Goal: Task Accomplishment & Management: Use online tool/utility

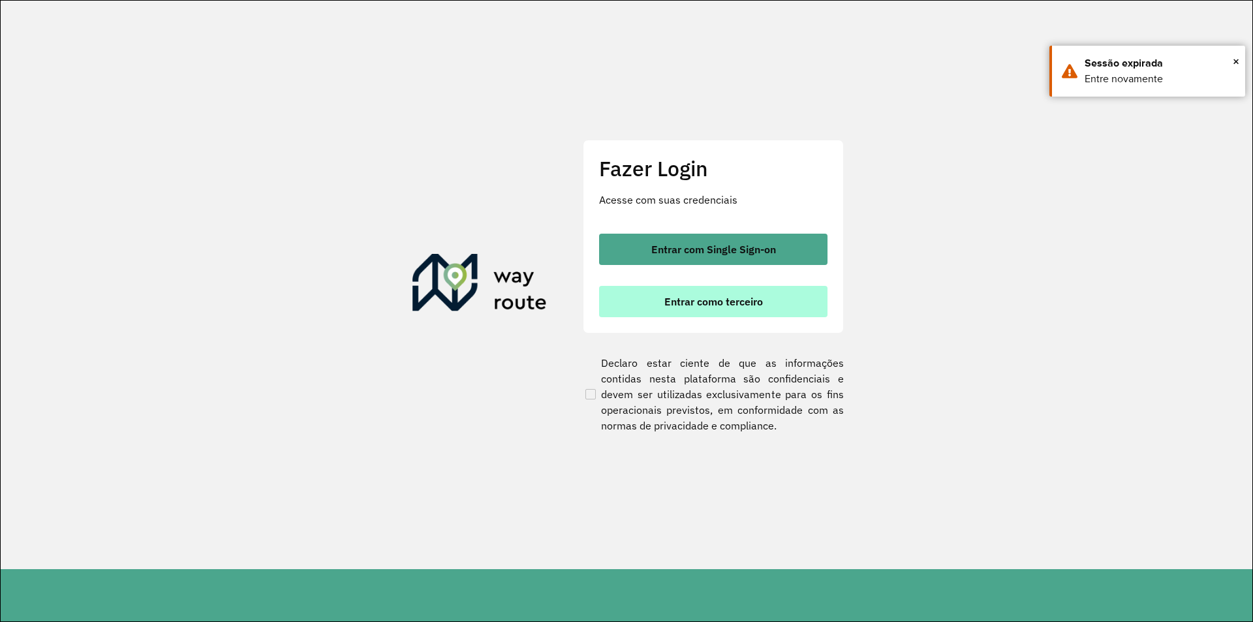
click at [706, 305] on span "Entrar como terceiro" at bounding box center [713, 301] width 99 height 10
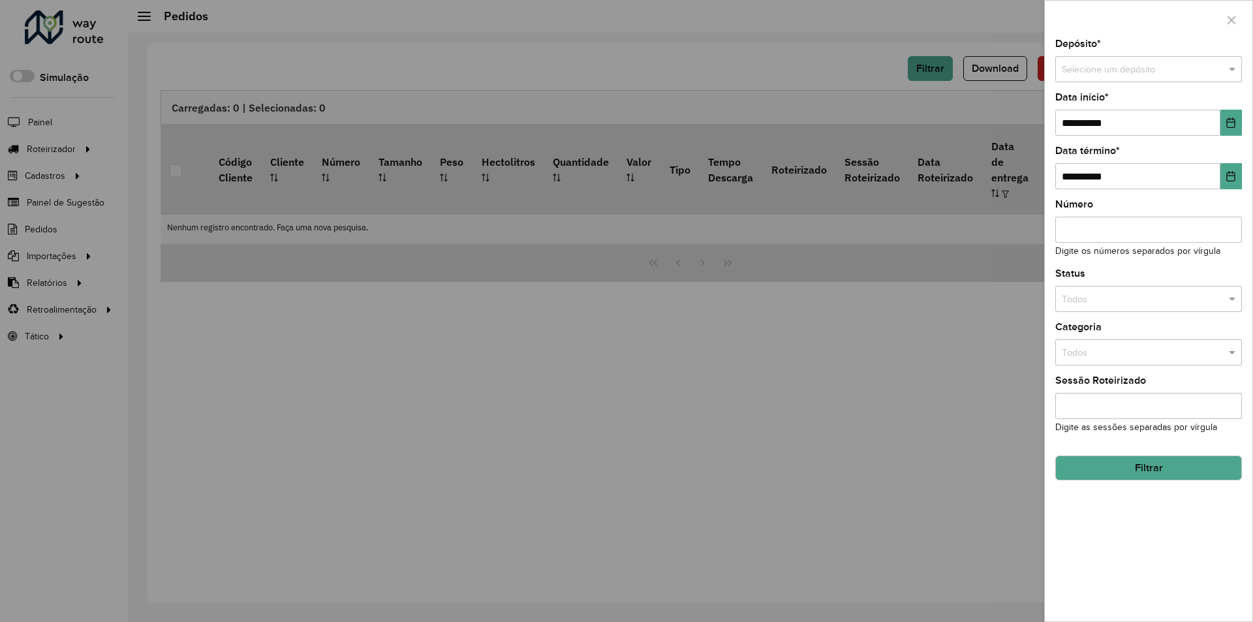
click at [763, 76] on div at bounding box center [626, 311] width 1253 height 622
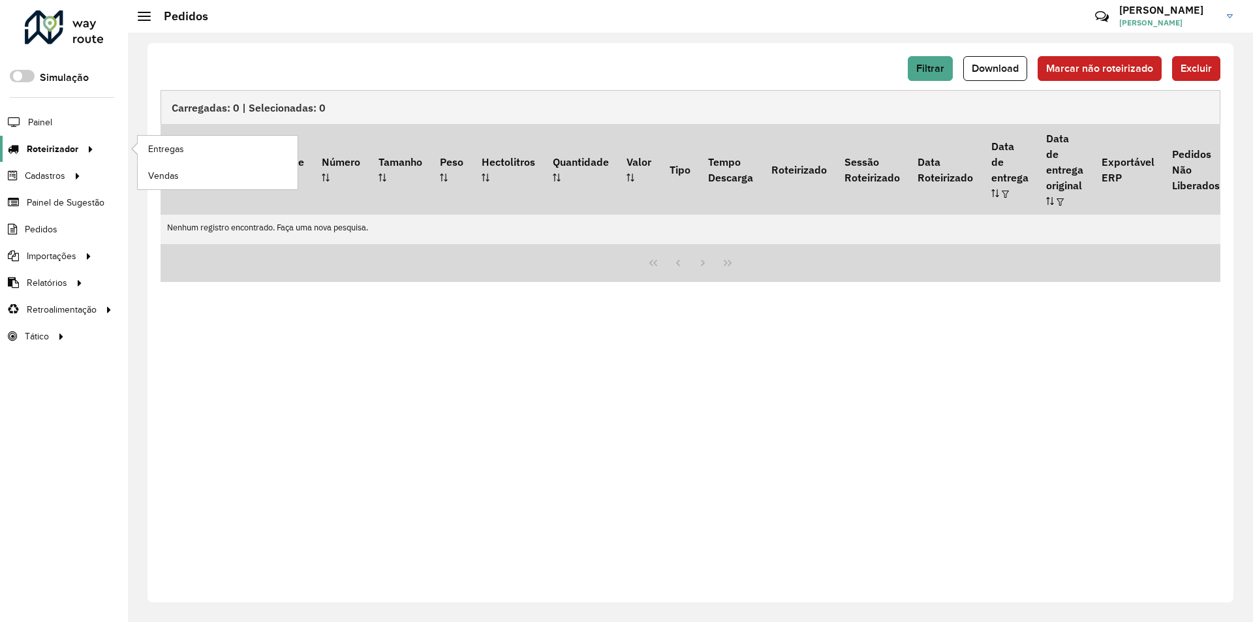
click at [59, 153] on span "Roteirizador" at bounding box center [53, 149] width 52 height 14
click at [200, 136] on ul "Entregas Vendas" at bounding box center [205, 163] width 163 height 54
click at [195, 139] on link "Entregas" at bounding box center [218, 149] width 160 height 26
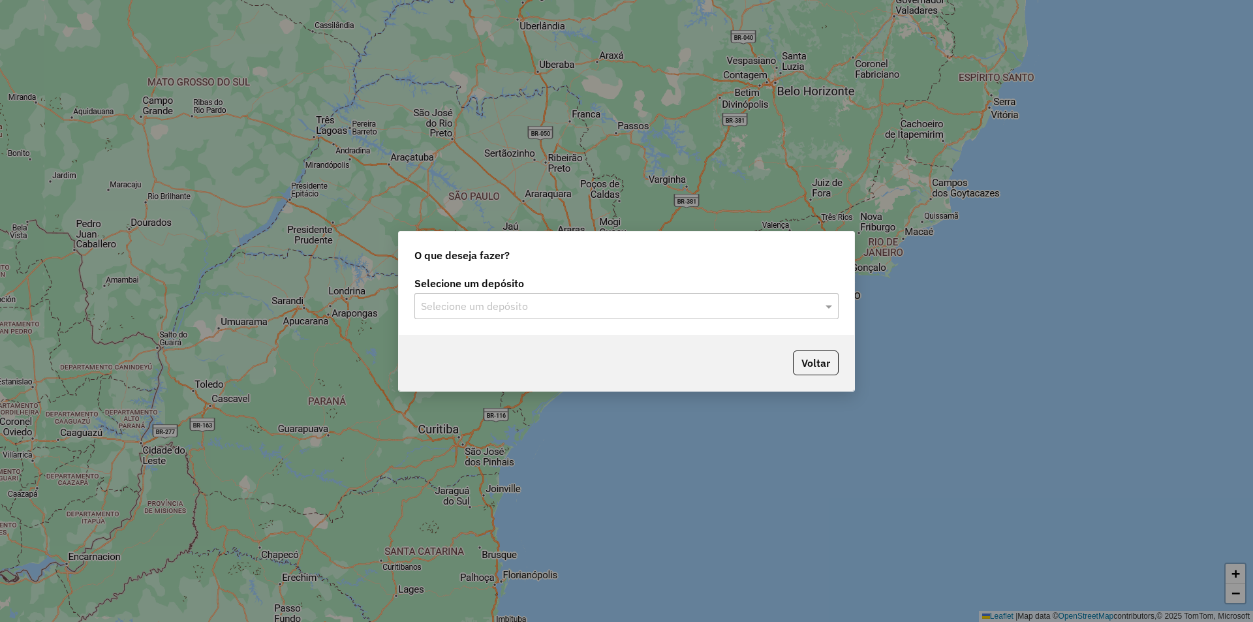
click at [734, 319] on div "Selecione um depósito Selecione um depósito" at bounding box center [627, 303] width 456 height 61
click at [727, 311] on input "text" at bounding box center [613, 307] width 385 height 16
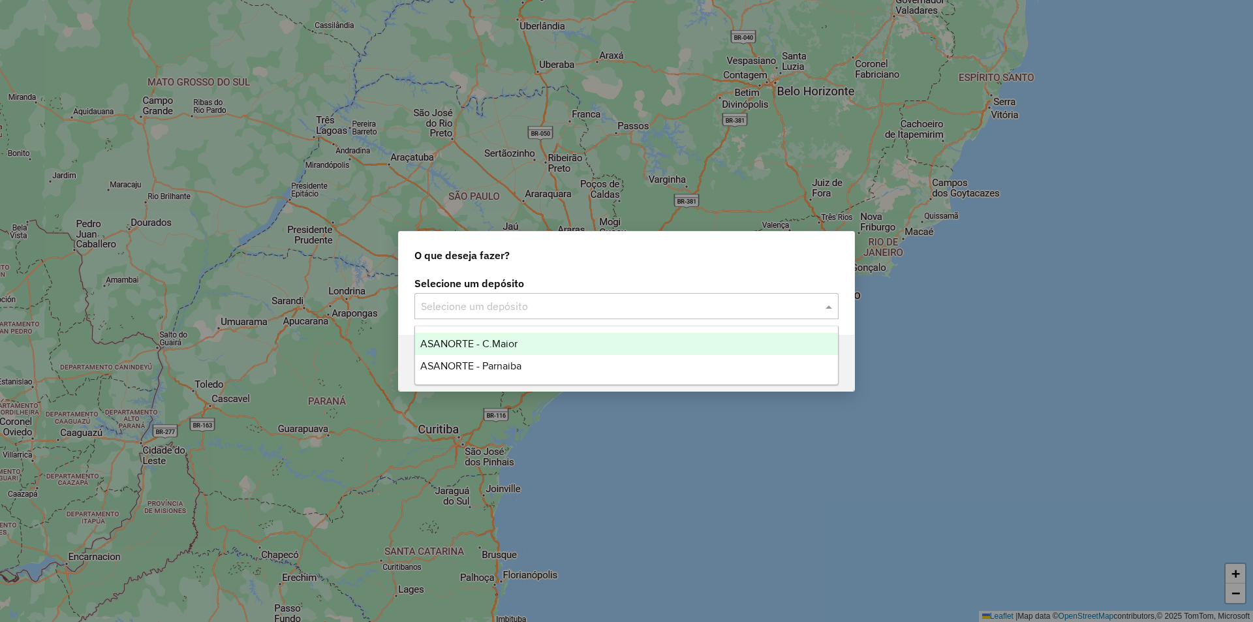
click at [533, 348] on div "ASANORTE - C.Maior" at bounding box center [626, 344] width 423 height 22
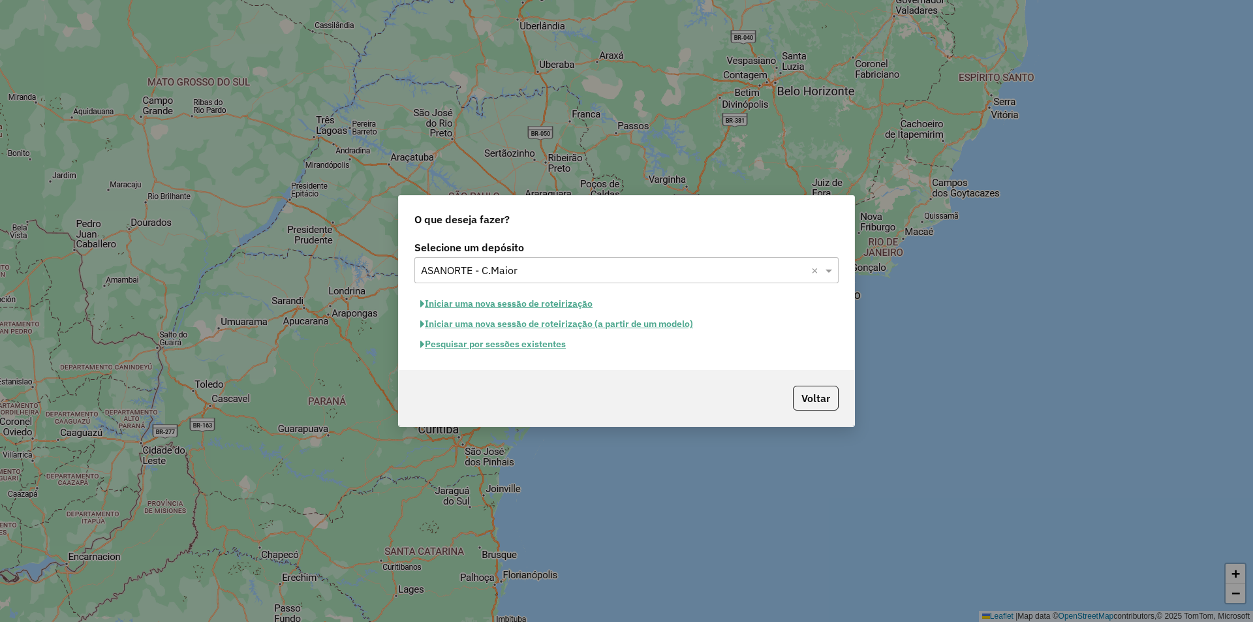
click at [520, 339] on button "Pesquisar por sessões existentes" at bounding box center [492, 344] width 157 height 20
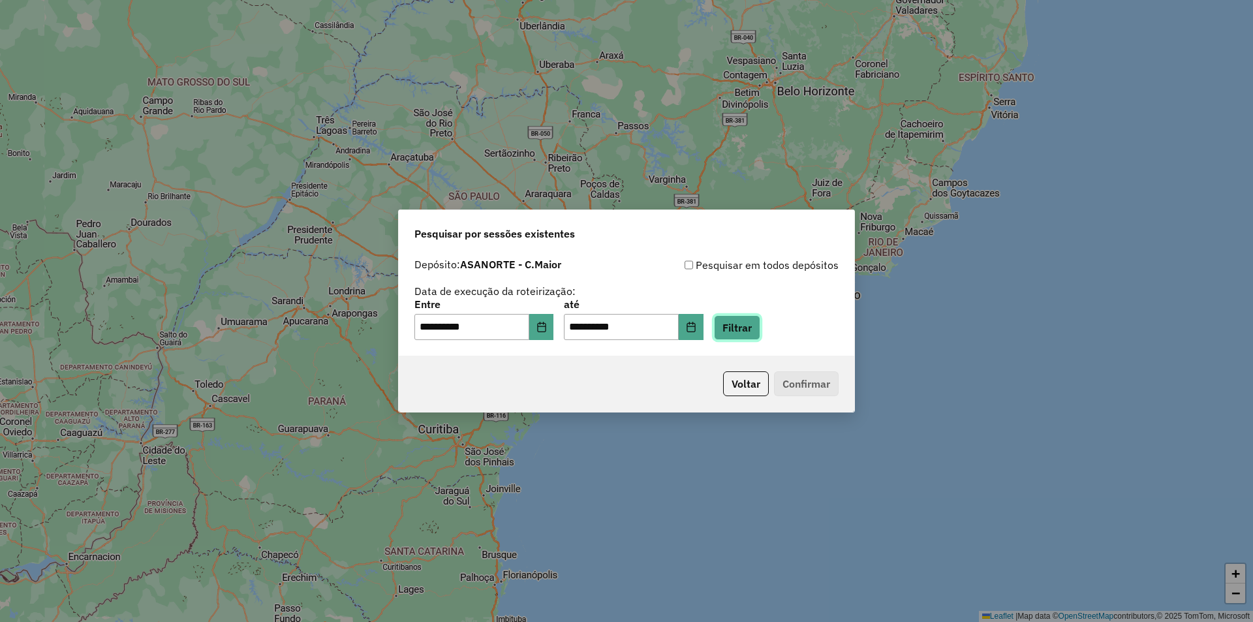
click at [760, 334] on button "Filtrar" at bounding box center [737, 327] width 46 height 25
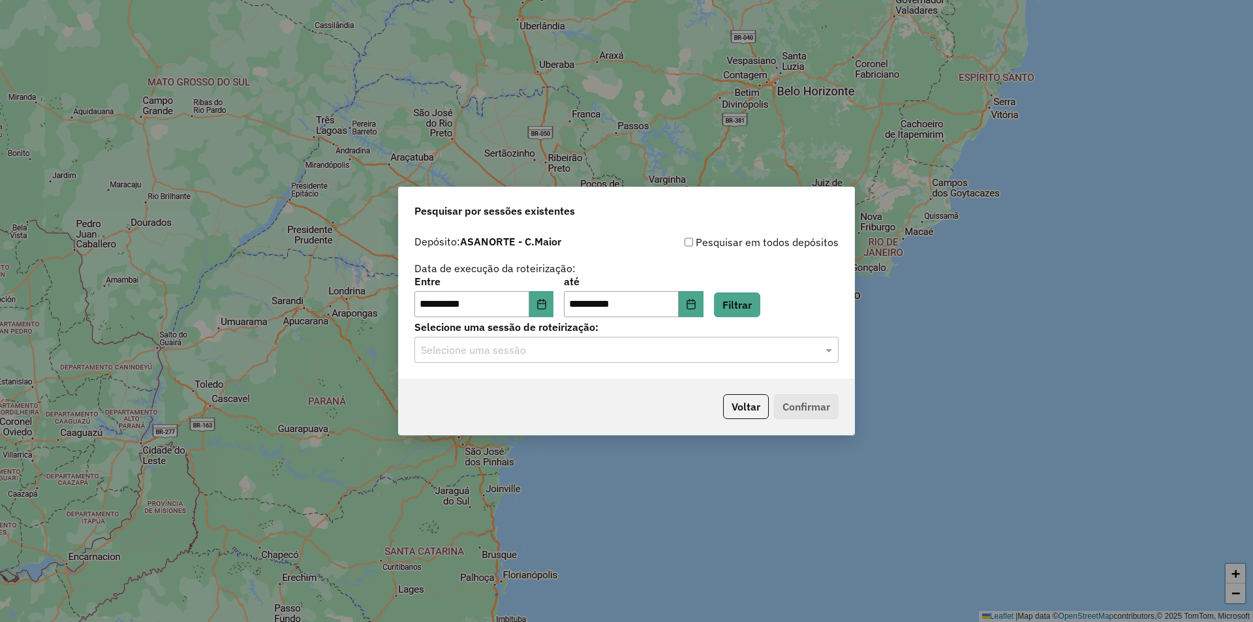
click at [554, 362] on div "Selecione uma sessão" at bounding box center [626, 350] width 424 height 26
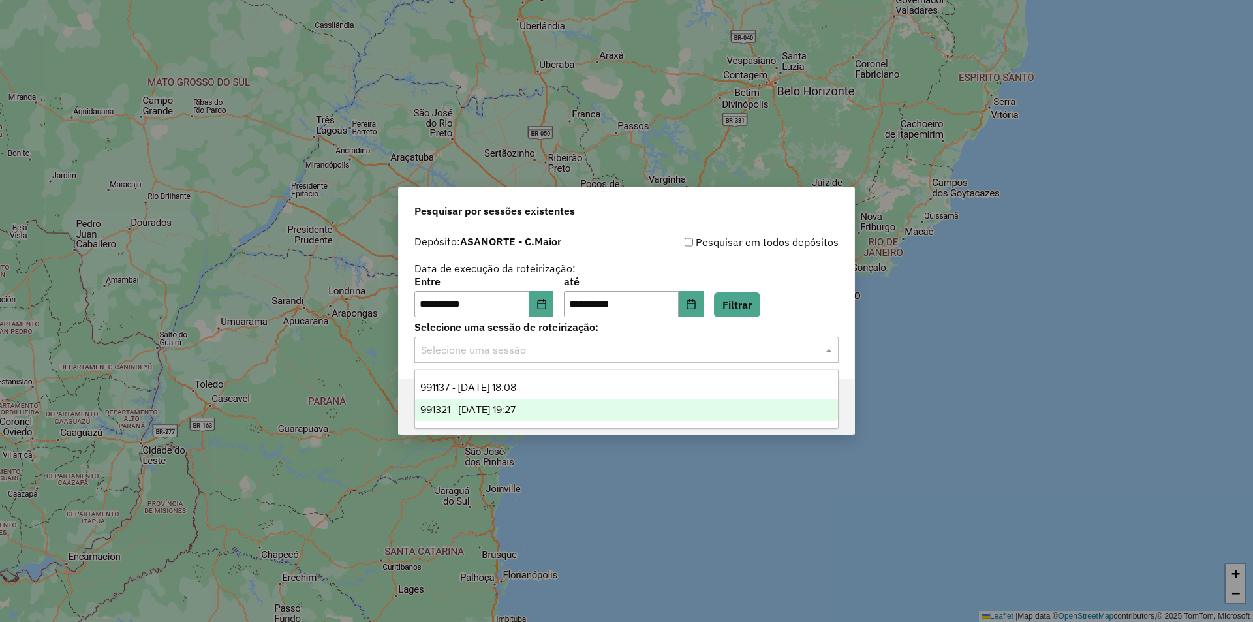
click at [516, 404] on span "991321 - 19/08/2025 19:27" at bounding box center [467, 409] width 95 height 11
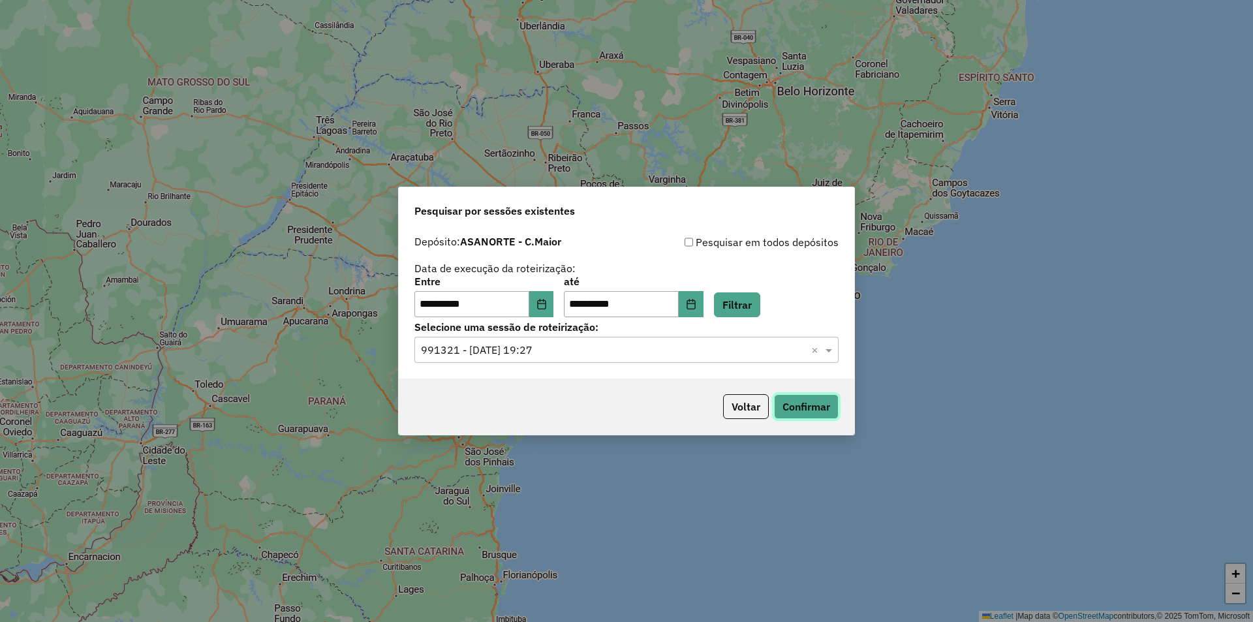
click at [832, 411] on button "Confirmar" at bounding box center [806, 406] width 65 height 25
click at [757, 361] on div "Selecione uma sessão × 991321 - 19/08/2025 19:27 ×" at bounding box center [626, 350] width 424 height 26
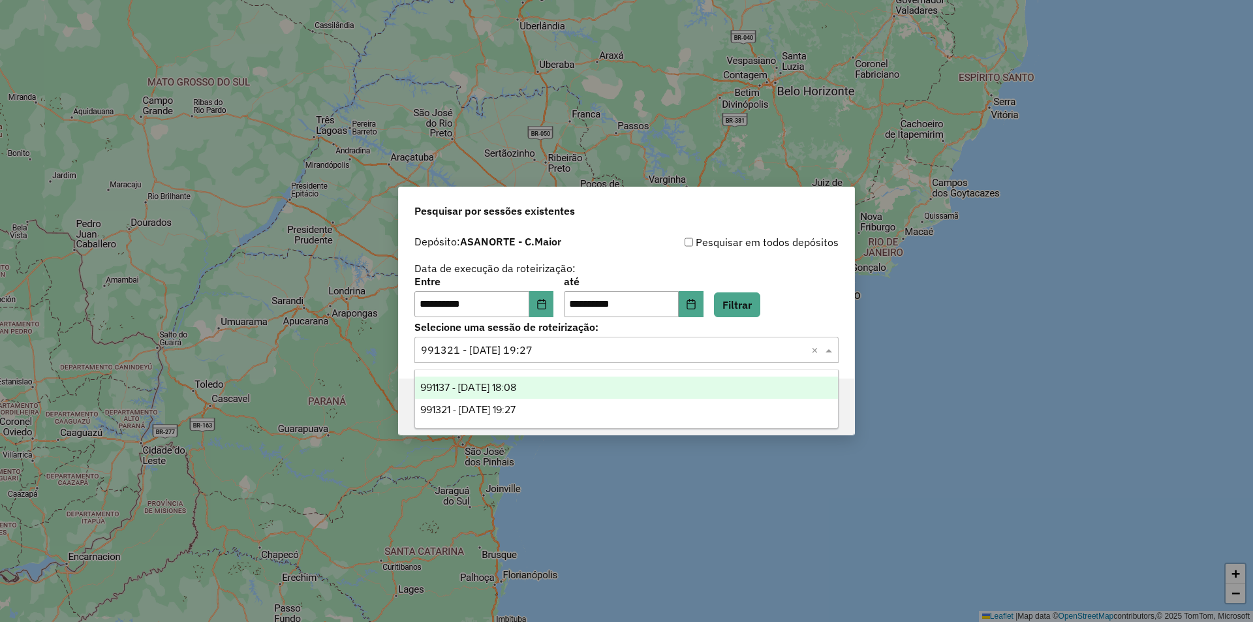
click at [516, 382] on span "991137 - 19/08/2025 18:08" at bounding box center [468, 387] width 96 height 11
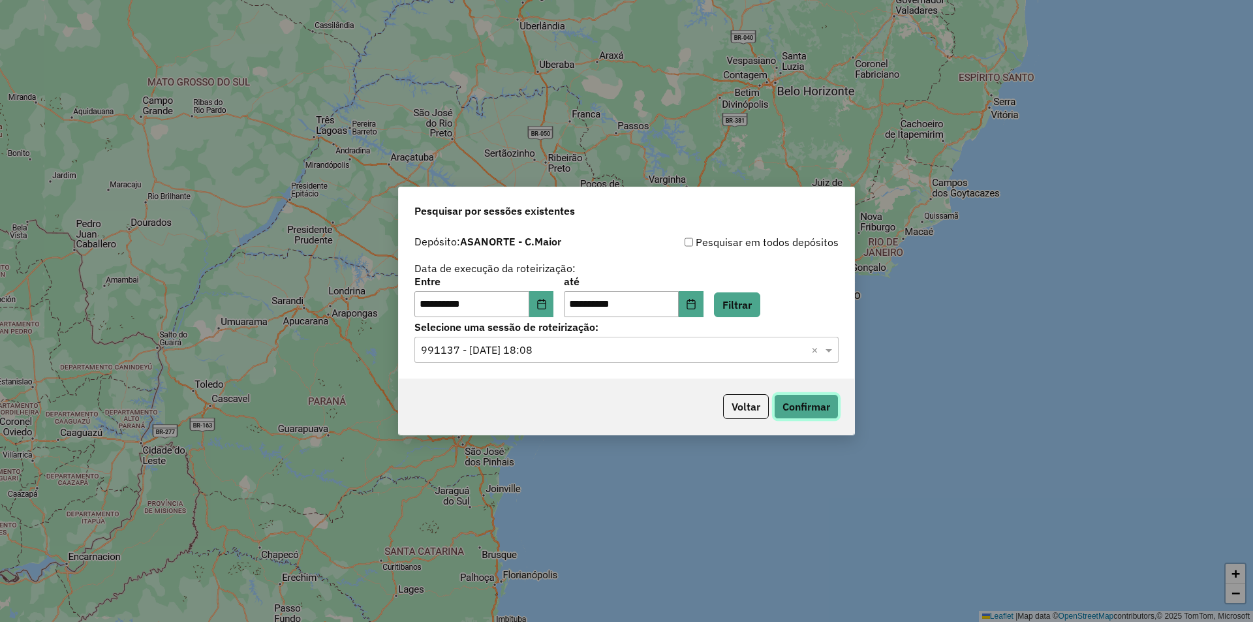
click at [820, 404] on button "Confirmar" at bounding box center [806, 406] width 65 height 25
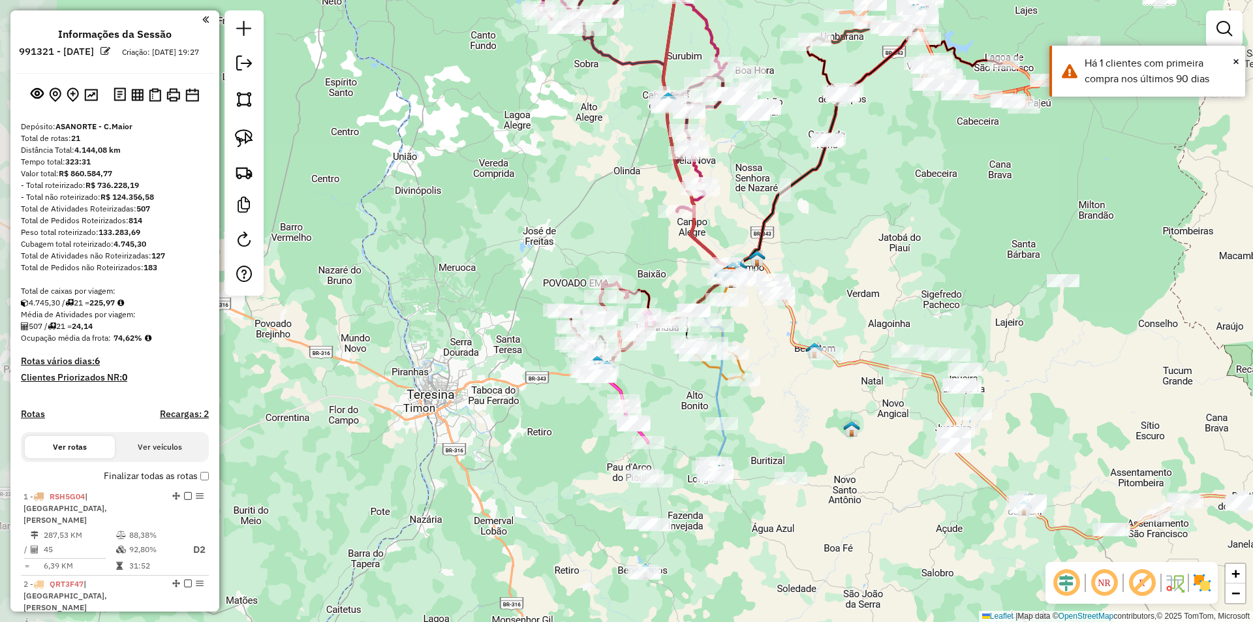
drag, startPoint x: 574, startPoint y: 421, endPoint x: 677, endPoint y: 385, distance: 109.2
click at [677, 385] on div "Janela de atendimento Grade de atendimento Capacidade Transportadoras Veículos …" at bounding box center [626, 311] width 1253 height 622
drag, startPoint x: 666, startPoint y: 405, endPoint x: 659, endPoint y: 362, distance: 44.2
click at [661, 369] on div "Janela de atendimento Grade de atendimento Capacidade Transportadoras Veículos …" at bounding box center [626, 311] width 1253 height 622
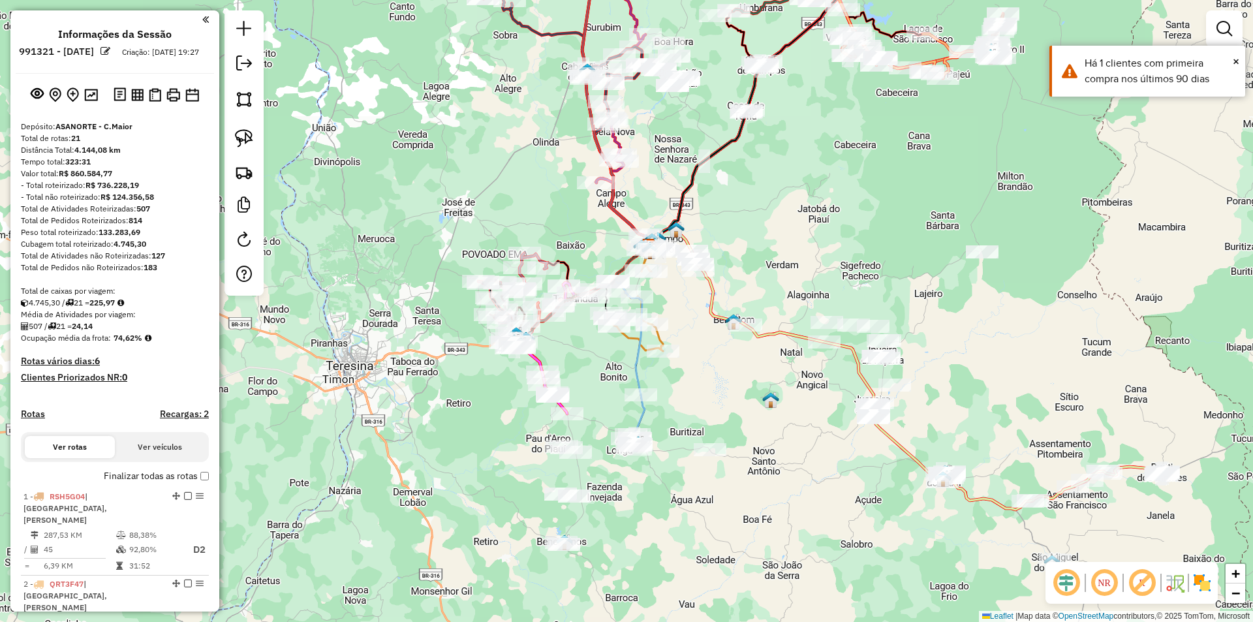
drag, startPoint x: 834, startPoint y: 412, endPoint x: 670, endPoint y: 413, distance: 164.5
click at [670, 413] on div "Janela de atendimento Grade de atendimento Capacidade Transportadoras Veículos …" at bounding box center [626, 311] width 1253 height 622
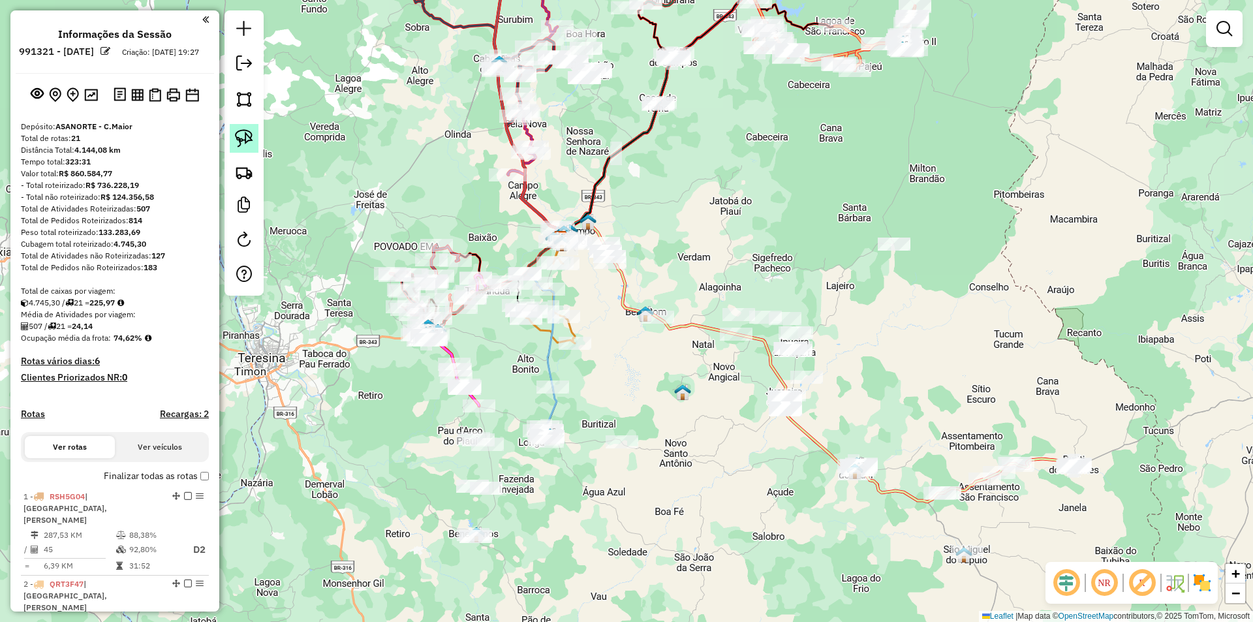
click at [248, 133] on img at bounding box center [244, 138] width 18 height 18
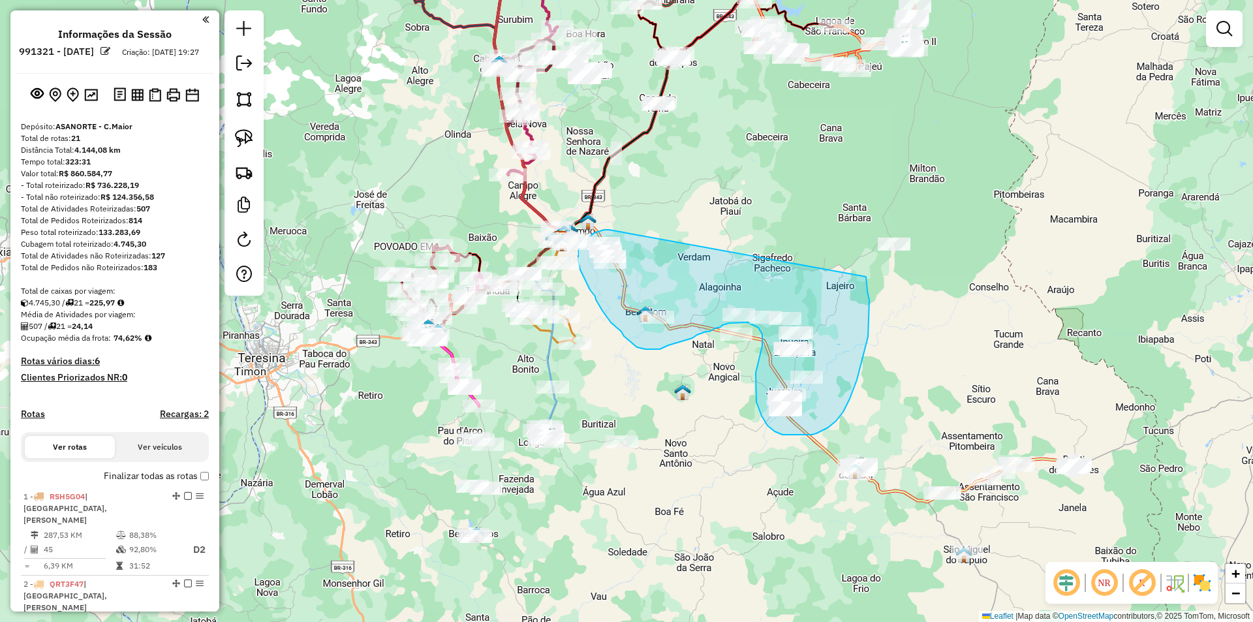
drag, startPoint x: 609, startPoint y: 230, endPoint x: 864, endPoint y: 275, distance: 258.6
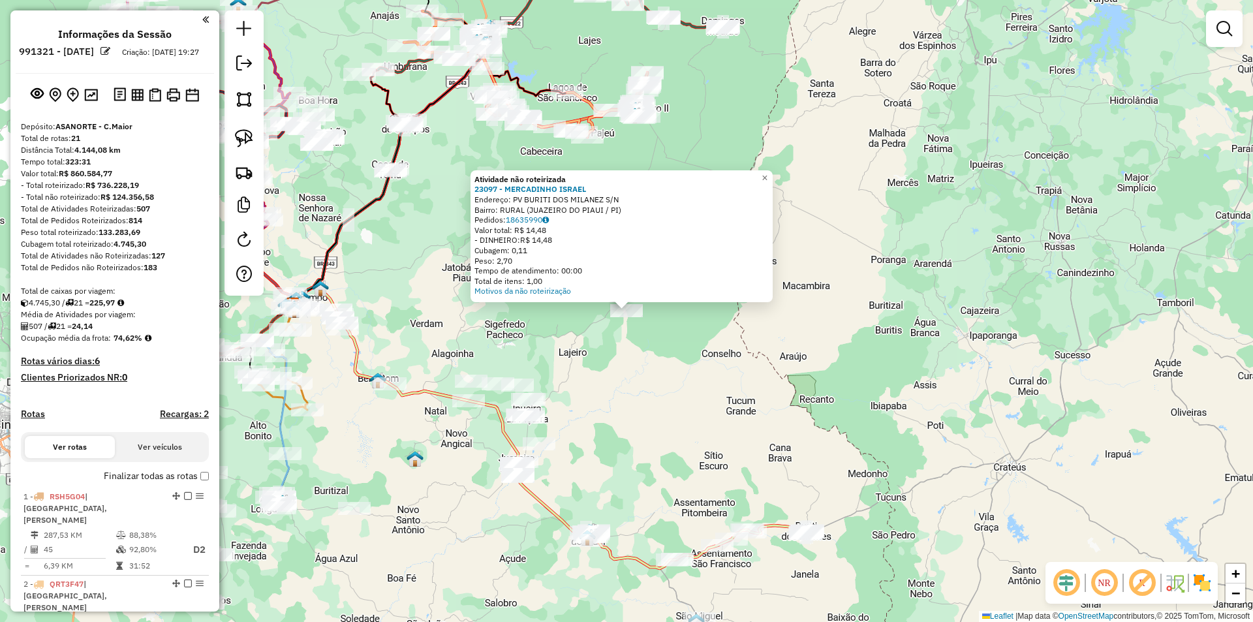
click at [884, 366] on div "Atividade não roteirizada 23097 - MERCADINHO ISRAEL Endereço: PV BURITI DOS MIL…" at bounding box center [626, 311] width 1253 height 622
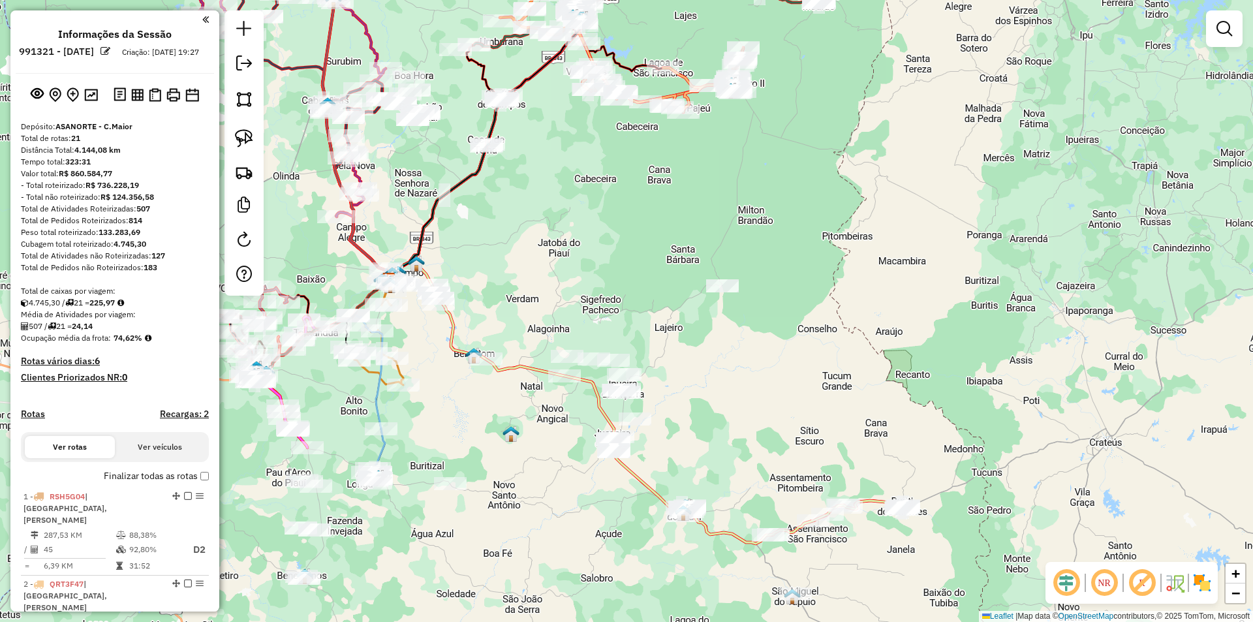
drag, startPoint x: 700, startPoint y: 455, endPoint x: 799, endPoint y: 429, distance: 102.6
click at [799, 429] on div "Janela de atendimento Grade de atendimento Capacidade Transportadoras Veículos …" at bounding box center [626, 311] width 1253 height 622
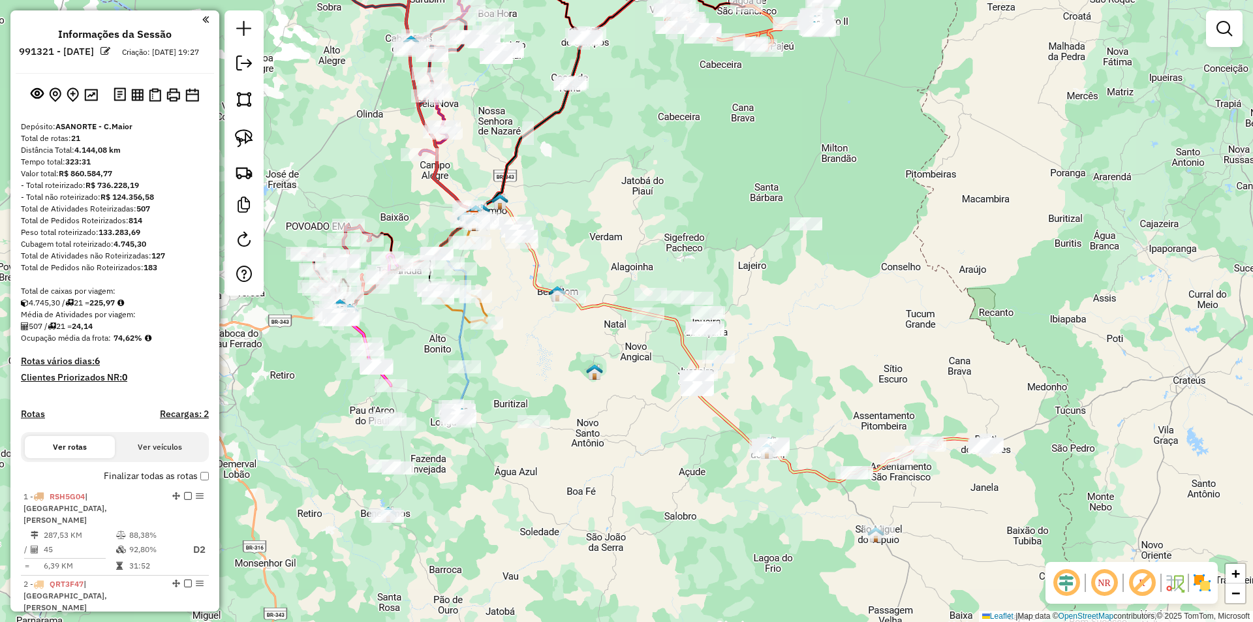
drag, startPoint x: 698, startPoint y: 461, endPoint x: 766, endPoint y: 399, distance: 91.5
click at [820, 385] on div "Janela de atendimento Grade de atendimento Capacidade Transportadoras Veículos …" at bounding box center [626, 311] width 1253 height 622
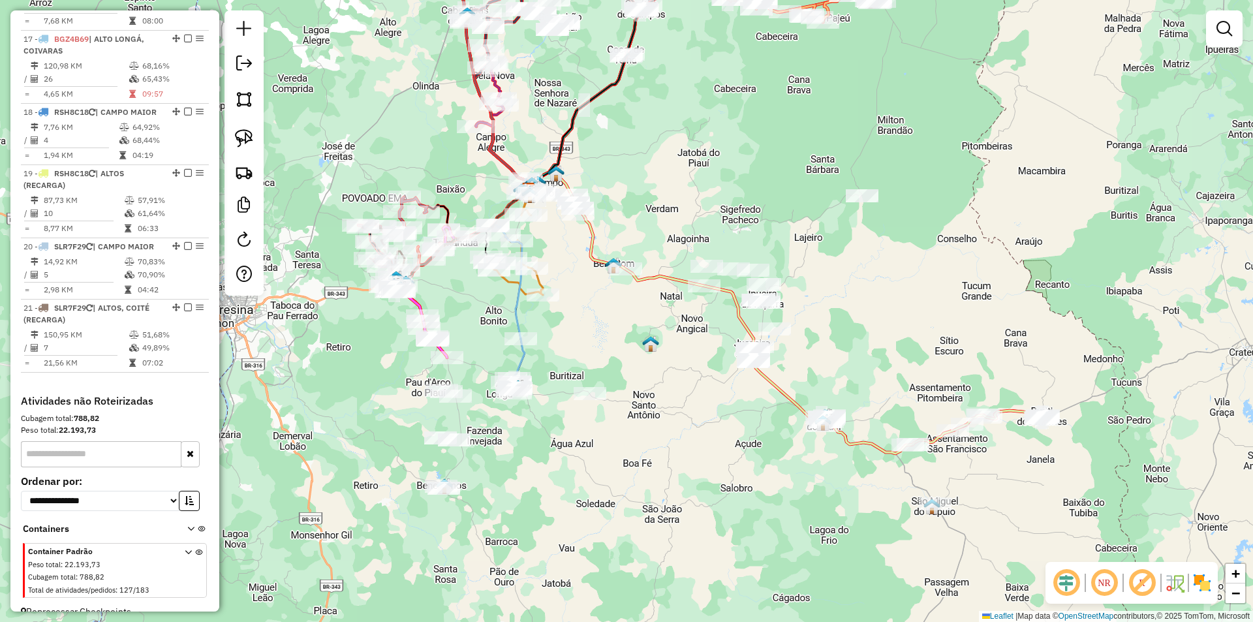
scroll to position [1632, 0]
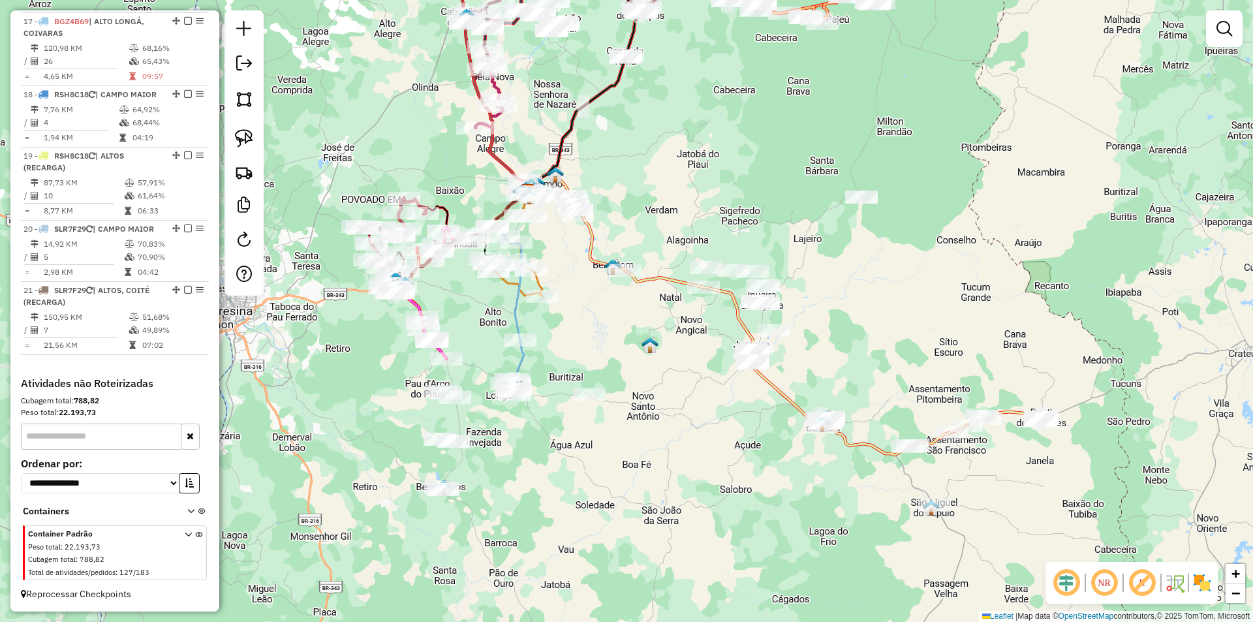
drag, startPoint x: 771, startPoint y: 422, endPoint x: 708, endPoint y: 540, distance: 134.0
click at [708, 540] on div "Janela de atendimento Grade de atendimento Capacidade Transportadoras Veículos …" at bounding box center [626, 311] width 1253 height 622
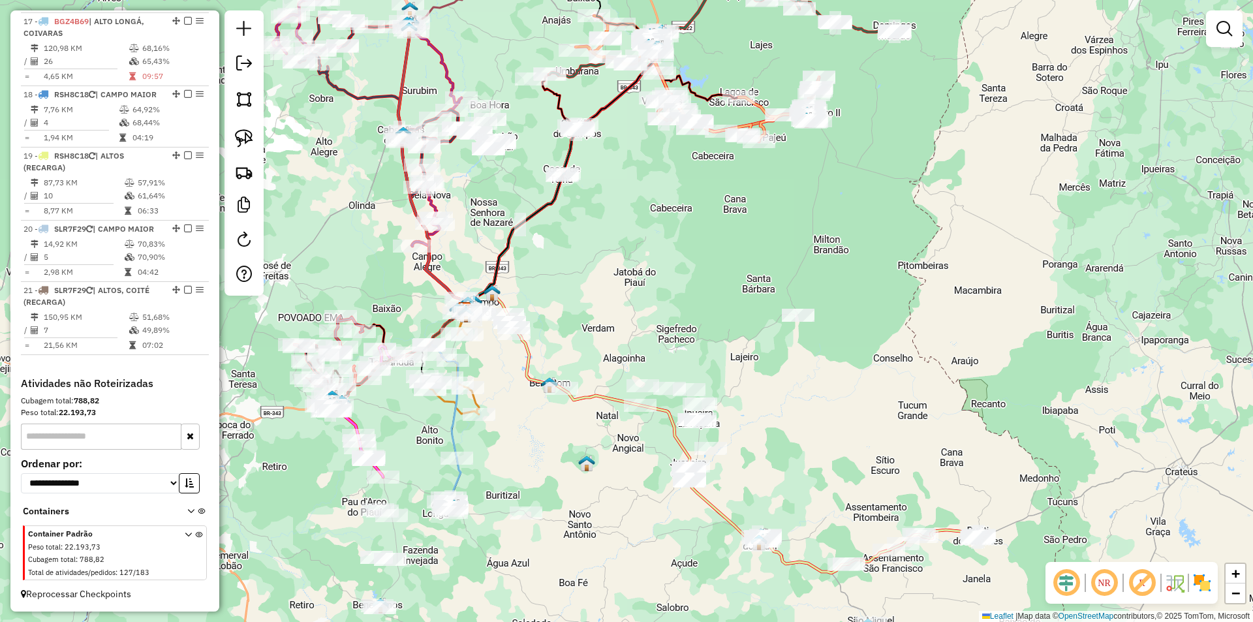
drag, startPoint x: 730, startPoint y: 388, endPoint x: 726, endPoint y: 378, distance: 10.5
click at [727, 380] on div "Janela de atendimento Grade de atendimento Capacidade Transportadoras Veículos …" at bounding box center [626, 311] width 1253 height 622
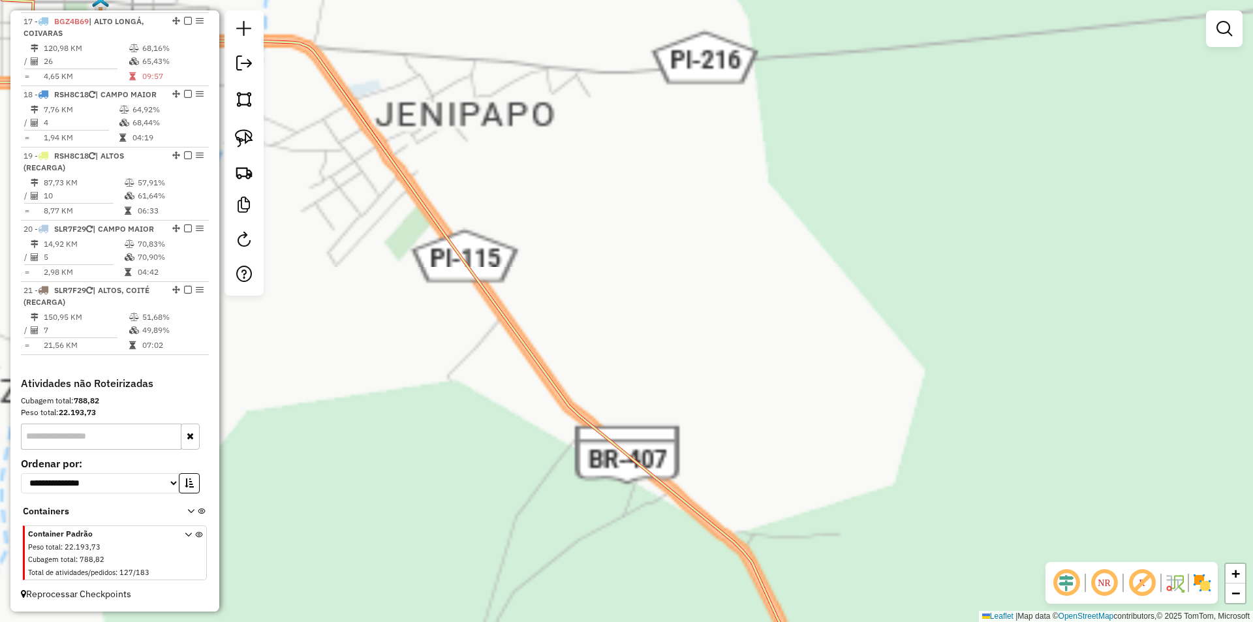
drag, startPoint x: 468, startPoint y: 206, endPoint x: 686, endPoint y: 404, distance: 294.4
click at [685, 403] on div "Janela de atendimento Grade de atendimento Capacidade Transportadoras Veículos …" at bounding box center [626, 311] width 1253 height 622
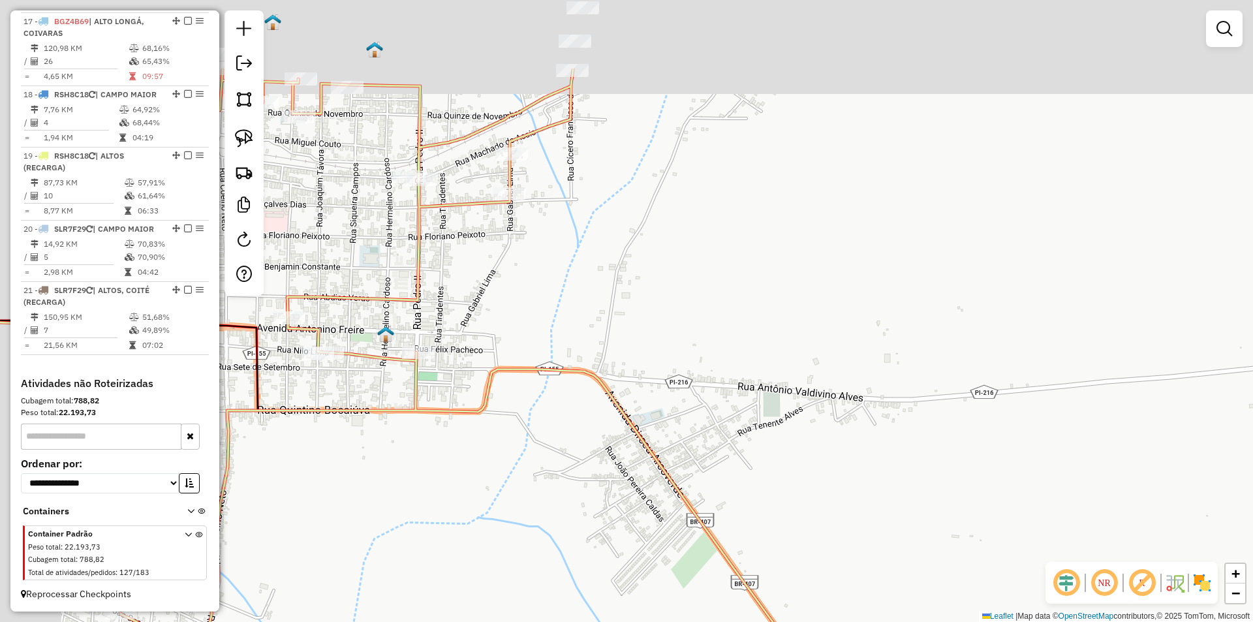
drag, startPoint x: 573, startPoint y: 233, endPoint x: 612, endPoint y: 302, distance: 79.2
click at [612, 302] on div "Janela de atendimento Grade de atendimento Capacidade Transportadoras Veículos …" at bounding box center [626, 311] width 1253 height 622
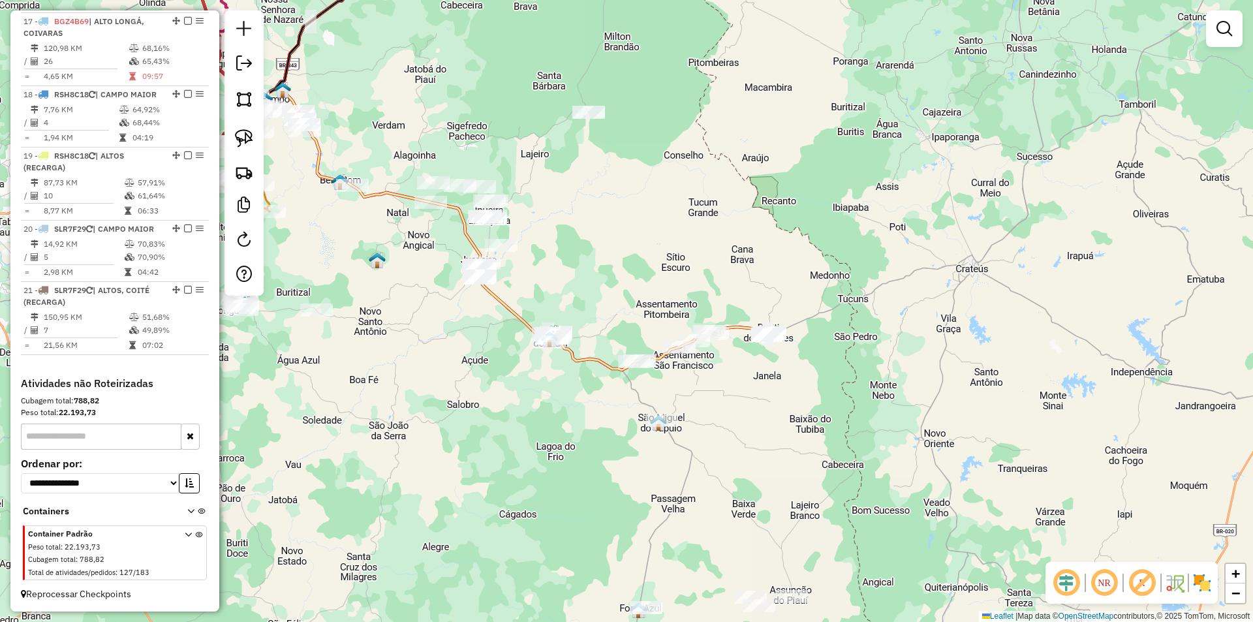
drag, startPoint x: 591, startPoint y: 399, endPoint x: 584, endPoint y: 458, distance: 59.8
click at [584, 458] on div "Janela de atendimento Grade de atendimento Capacidade Transportadoras Veículos …" at bounding box center [626, 311] width 1253 height 622
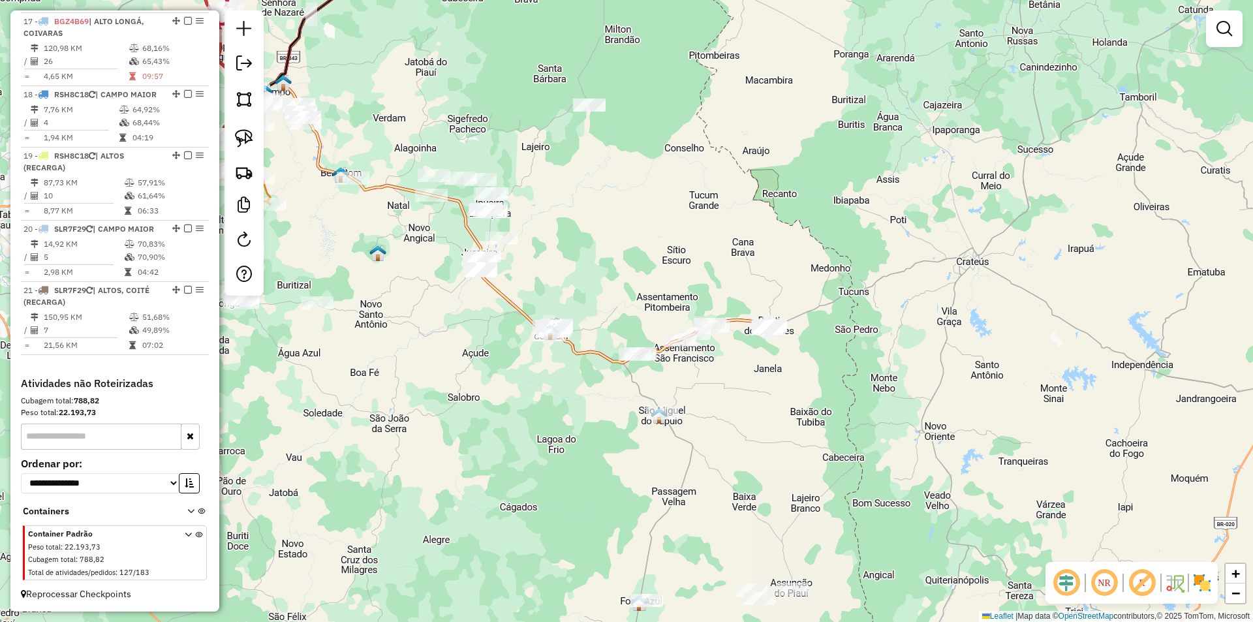
drag, startPoint x: 587, startPoint y: 446, endPoint x: 562, endPoint y: 332, distance: 117.0
click at [562, 332] on div "Janela de atendimento Grade de atendimento Capacidade Transportadoras Veículos …" at bounding box center [626, 311] width 1253 height 622
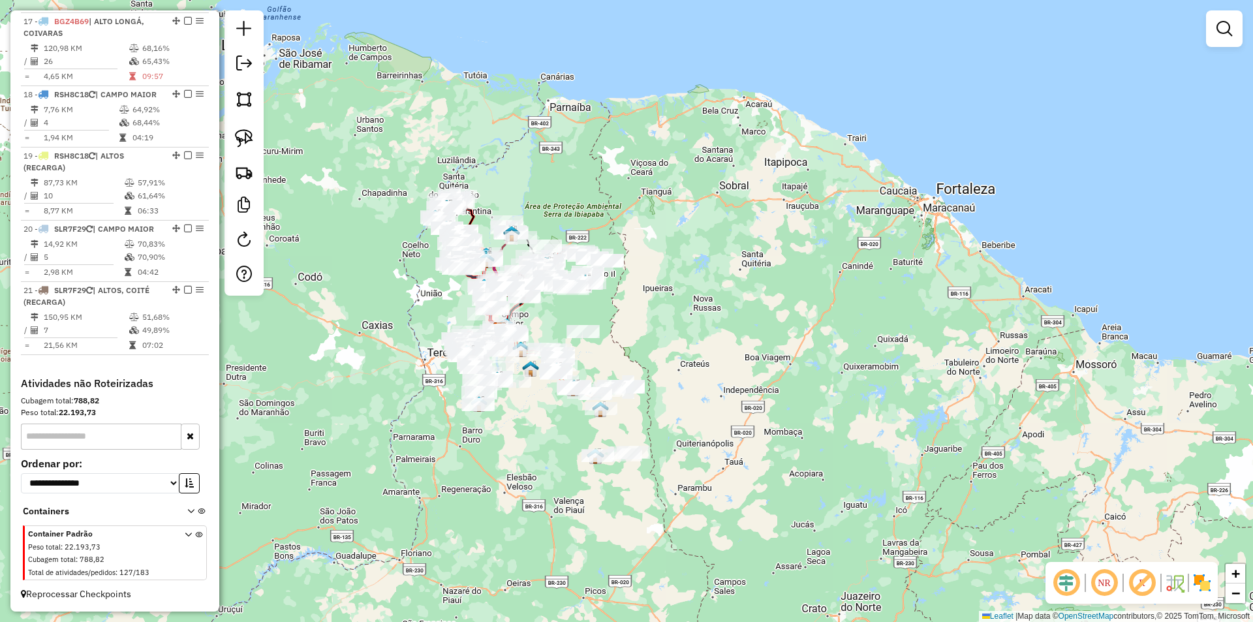
drag, startPoint x: 520, startPoint y: 355, endPoint x: 555, endPoint y: 437, distance: 88.6
click at [552, 473] on div "Janela de atendimento Grade de atendimento Capacidade Transportadoras Veículos …" at bounding box center [626, 311] width 1253 height 622
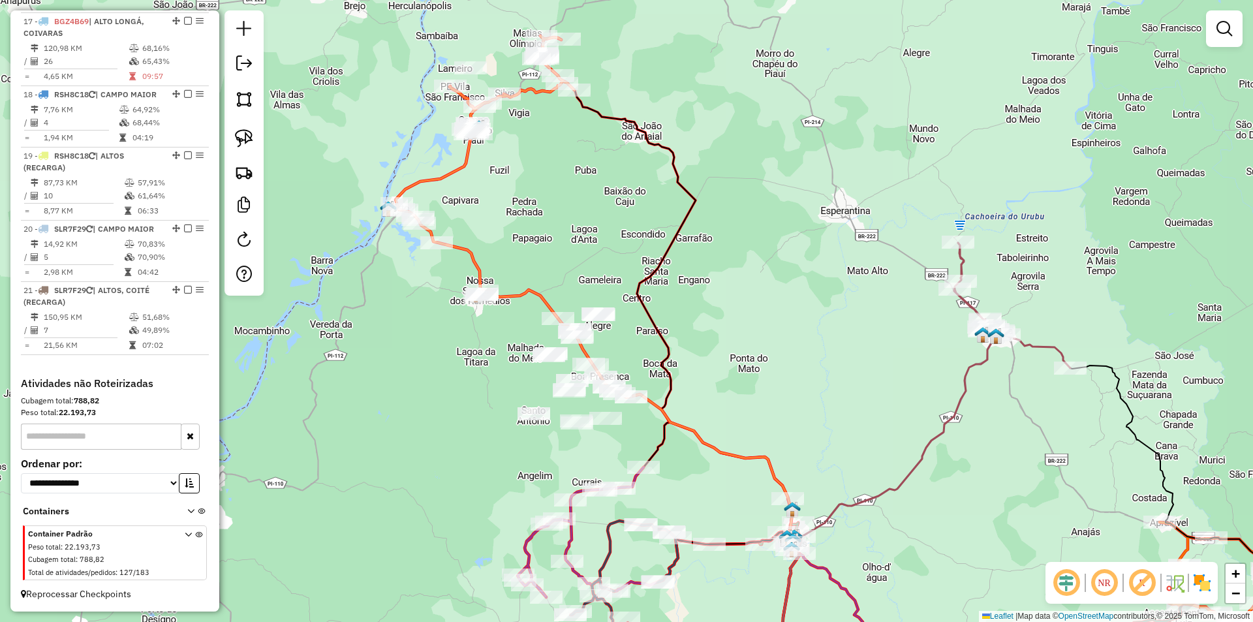
drag, startPoint x: 555, startPoint y: 320, endPoint x: 524, endPoint y: 234, distance: 91.7
click at [524, 234] on div "Janela de atendimento Grade de atendimento Capacidade Transportadoras Veículos …" at bounding box center [626, 311] width 1253 height 622
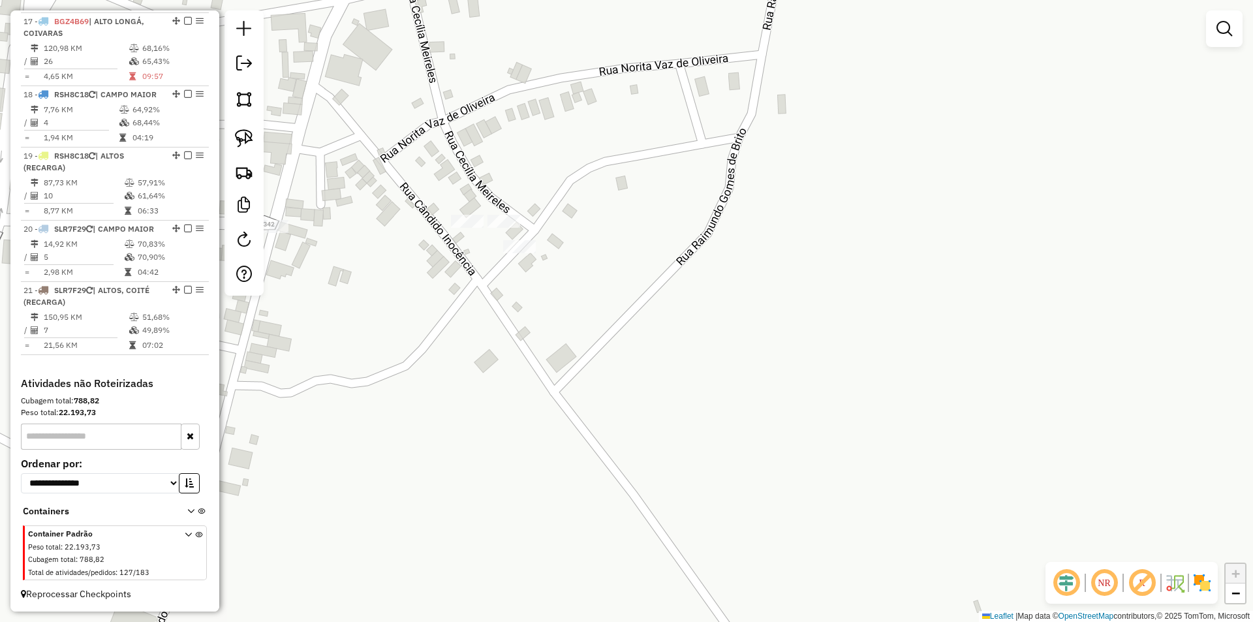
click at [516, 257] on div "Janela de atendimento Grade de atendimento Capacidade Transportadoras Veículos …" at bounding box center [626, 311] width 1253 height 622
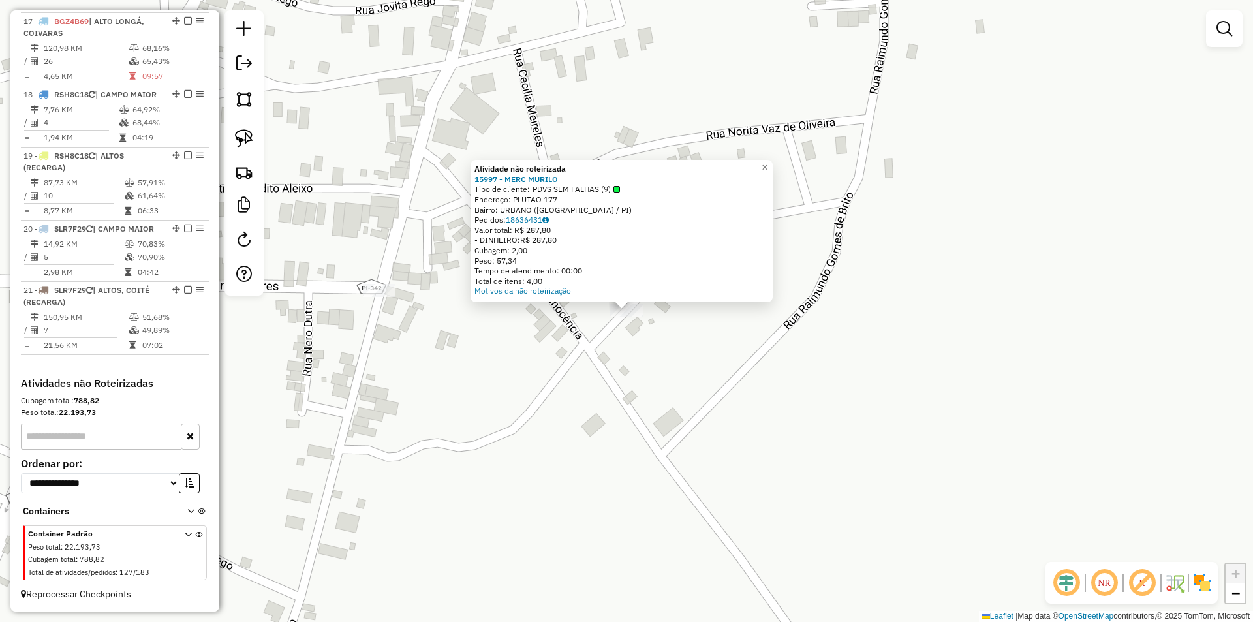
click at [548, 325] on div "Atividade não roteirizada 15997 - MERC MURILO Tipo de cliente: PDVS SEM FALHAS …" at bounding box center [626, 311] width 1253 height 622
click at [575, 324] on div "Atividade não roteirizada 15997 - MERC MURILO Tipo de cliente: PDVS SEM FALHAS …" at bounding box center [626, 311] width 1253 height 622
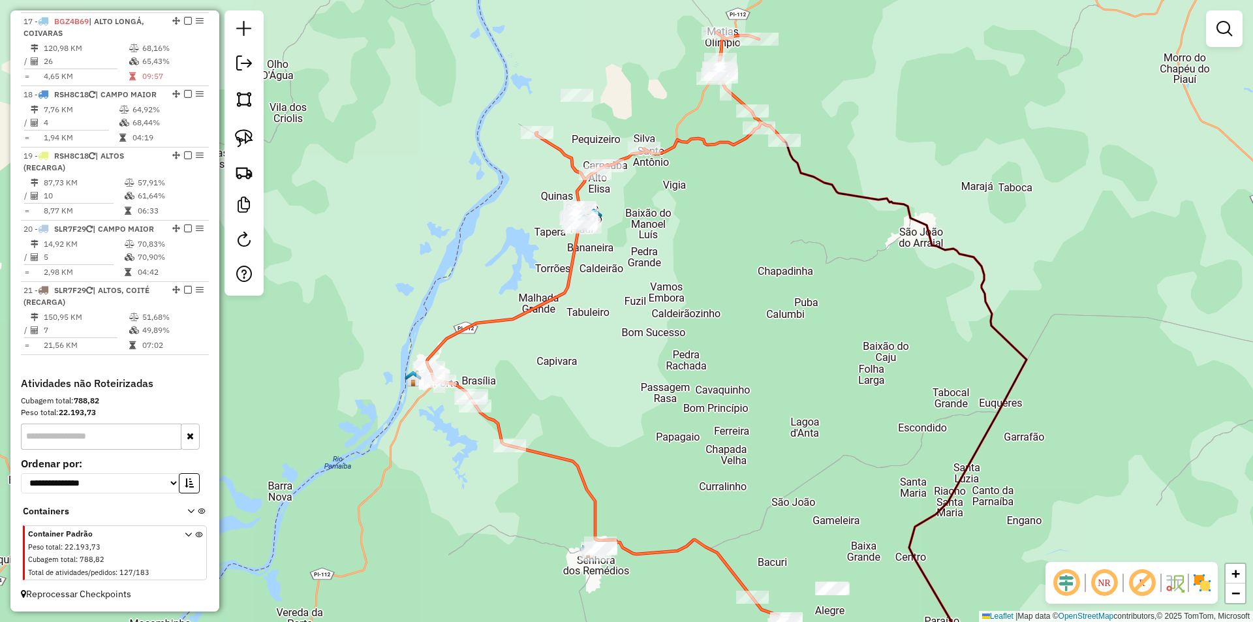
drag, startPoint x: 656, startPoint y: 187, endPoint x: 583, endPoint y: 289, distance: 125.4
click at [583, 289] on div "Janela de atendimento Grade de atendimento Capacidade Transportadoras Veículos …" at bounding box center [626, 311] width 1253 height 622
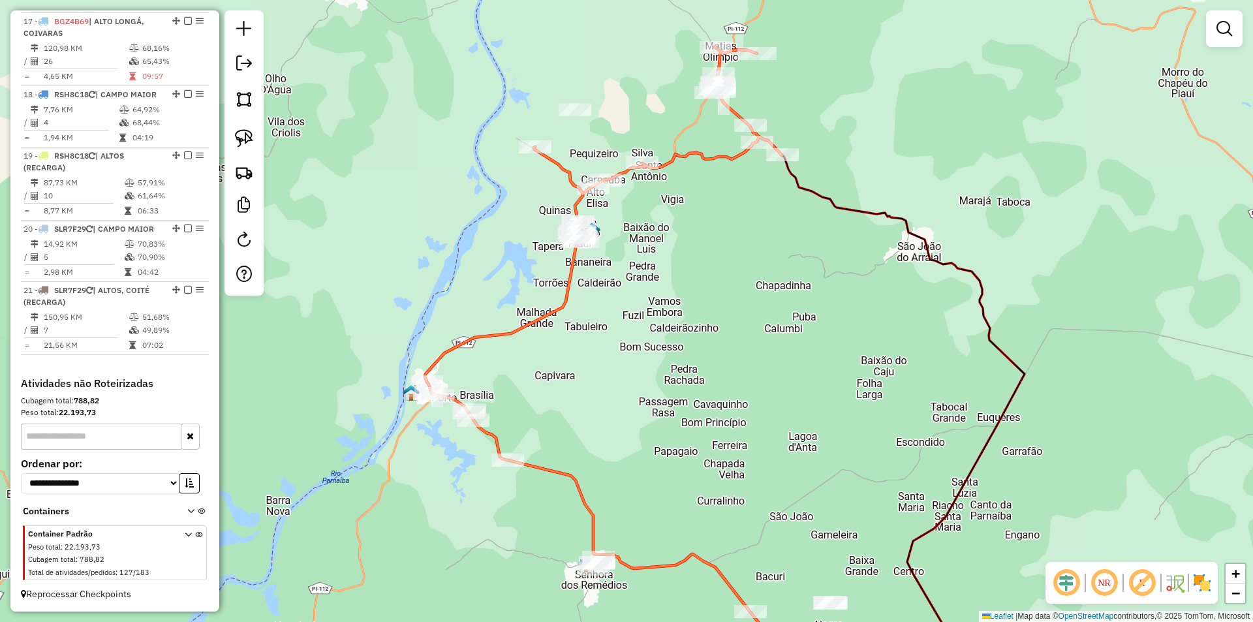
click at [567, 116] on div at bounding box center [575, 109] width 33 height 13
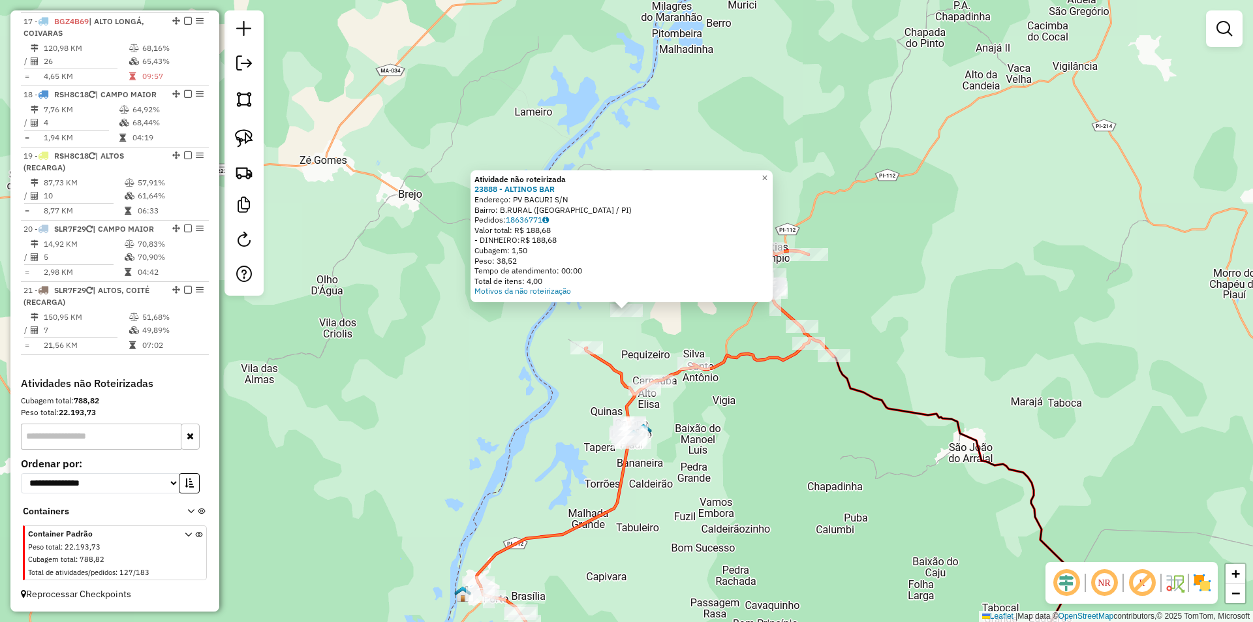
click at [778, 412] on div "Atividade não roteirizada 23888 - ALTINOS BAR Endereço: PV BACURI S/N Bairro: B…" at bounding box center [626, 311] width 1253 height 622
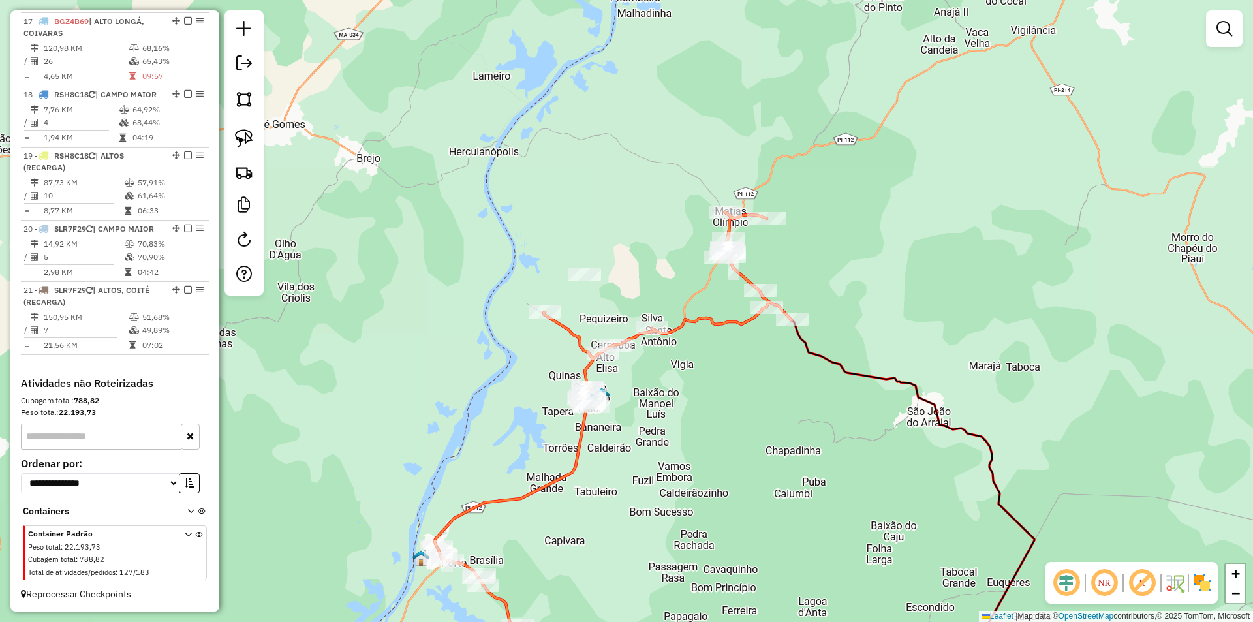
drag, startPoint x: 736, startPoint y: 469, endPoint x: 694, endPoint y: 433, distance: 55.1
click at [694, 433] on div "Janela de atendimento Grade de atendimento Capacidade Transportadoras Veículos …" at bounding box center [626, 311] width 1253 height 622
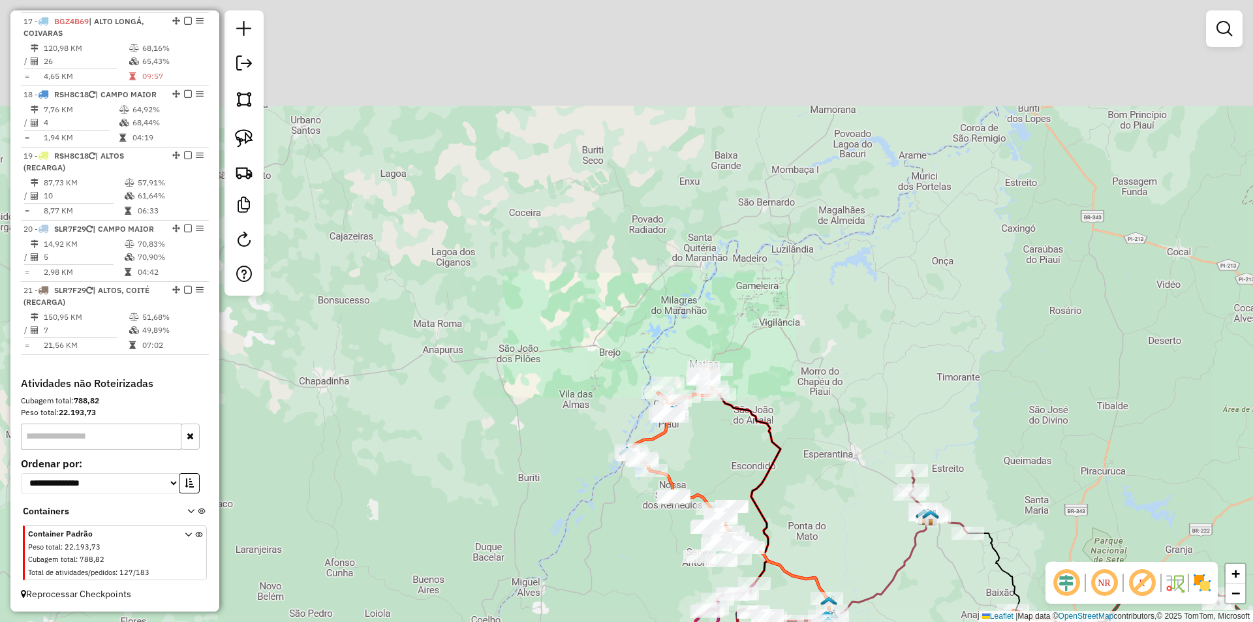
drag, startPoint x: 723, startPoint y: 411, endPoint x: 743, endPoint y: 290, distance: 122.5
click at [740, 325] on div "Janela de atendimento Grade de atendimento Capacidade Transportadoras Veículos …" at bounding box center [626, 311] width 1253 height 622
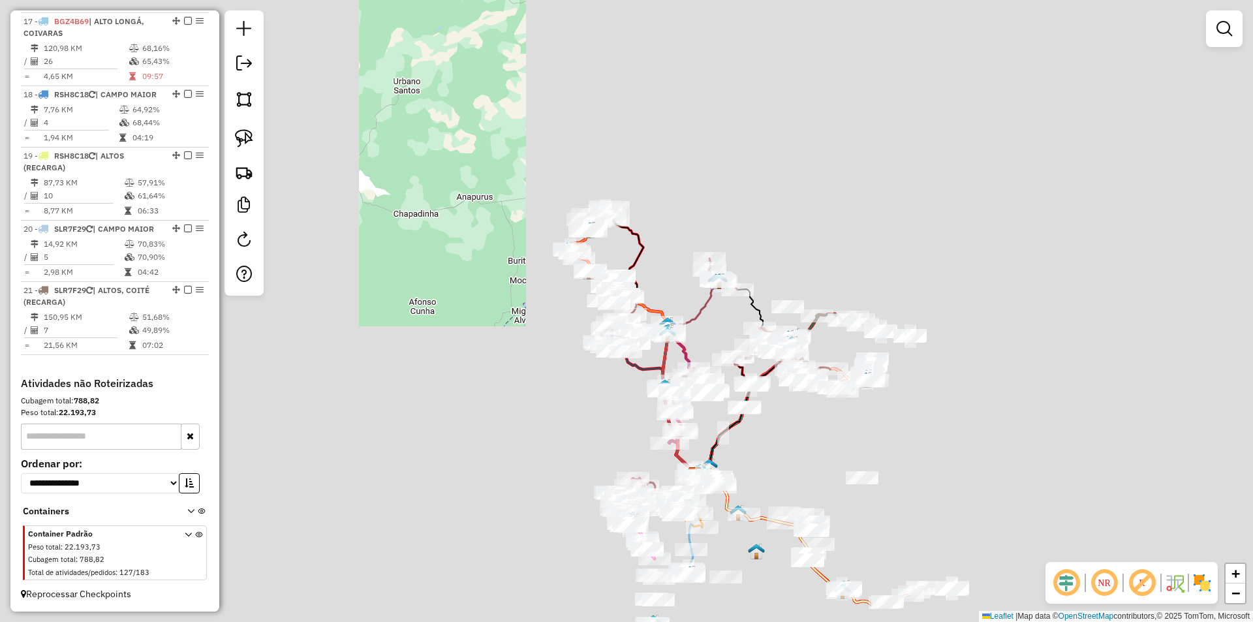
drag, startPoint x: 776, startPoint y: 454, endPoint x: 631, endPoint y: 391, distance: 158.7
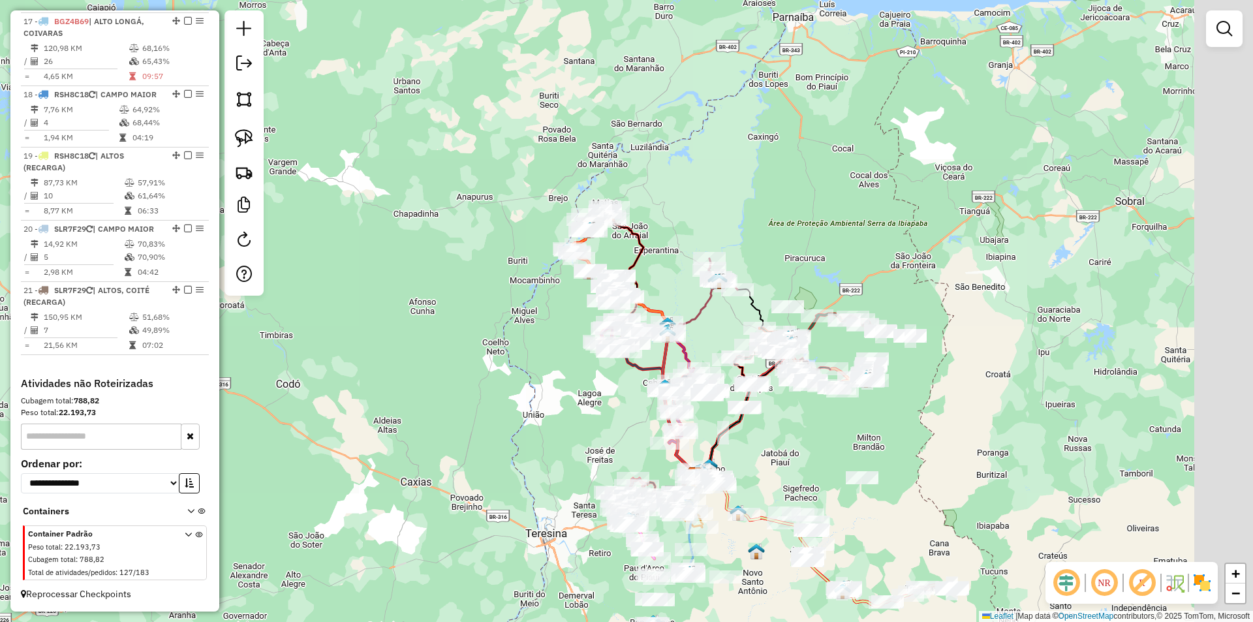
click at [631, 391] on div "Janela de atendimento Grade de atendimento Capacidade Transportadoras Veículos …" at bounding box center [626, 311] width 1253 height 622
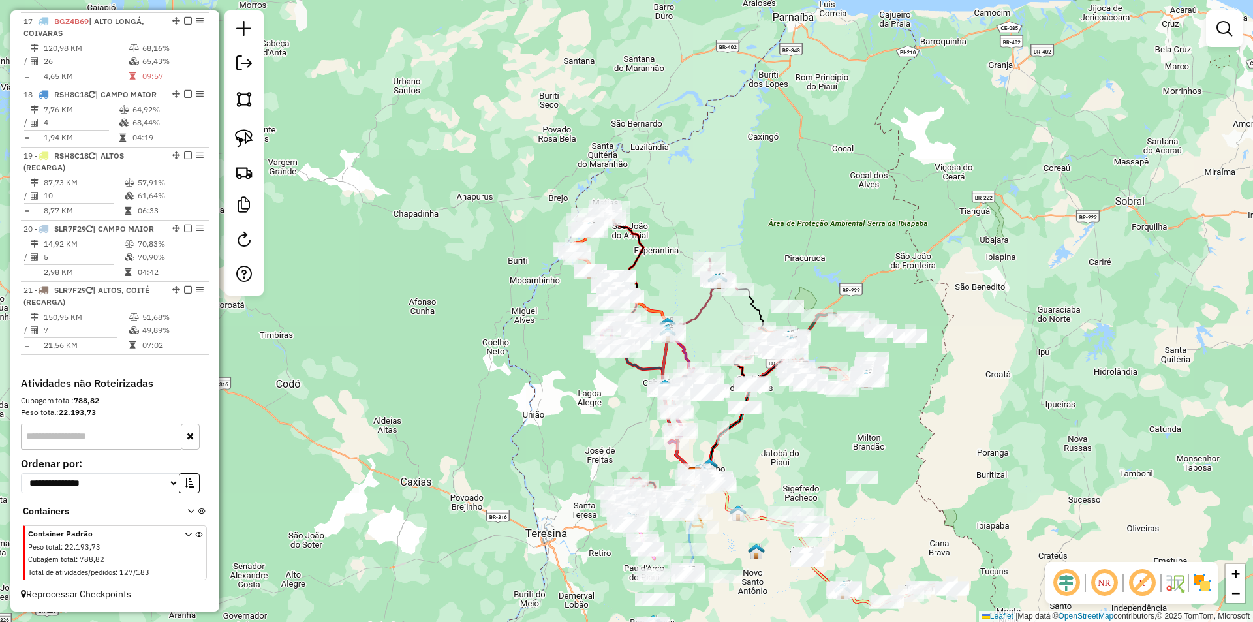
drag, startPoint x: 742, startPoint y: 421, endPoint x: 748, endPoint y: 366, distance: 55.8
click at [747, 370] on div "Janela de atendimento Grade de atendimento Capacidade Transportadoras Veículos …" at bounding box center [626, 311] width 1253 height 622
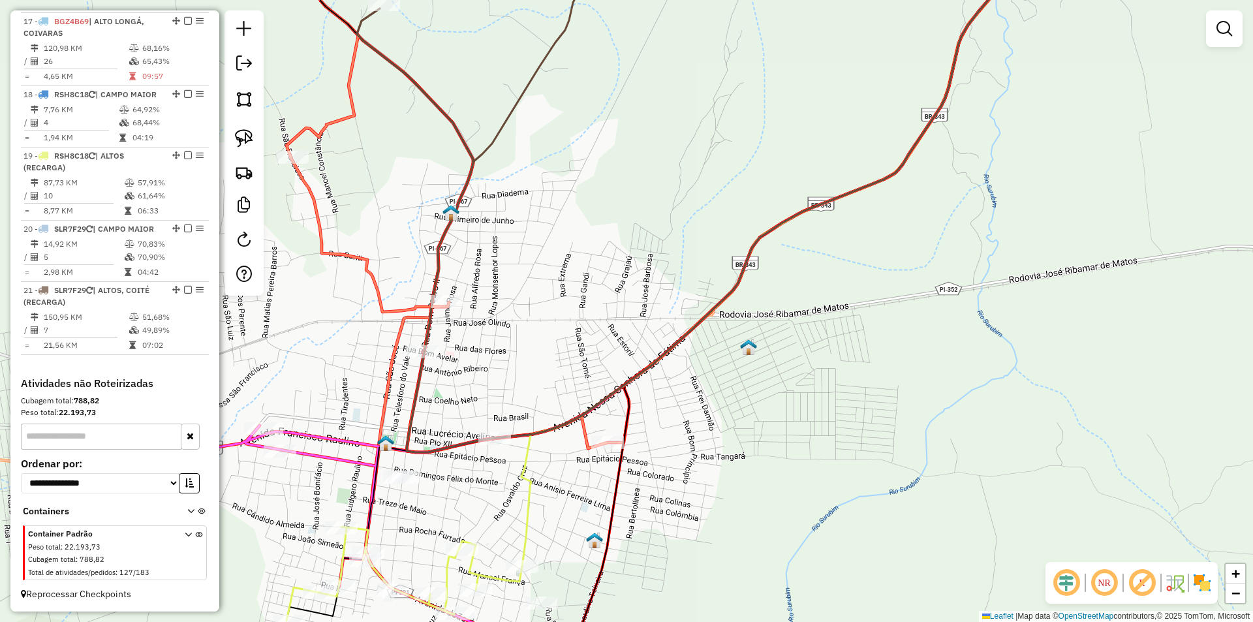
drag, startPoint x: 663, startPoint y: 446, endPoint x: 804, endPoint y: 313, distance: 193.9
click at [804, 313] on div "Janela de atendimento Grade de atendimento Capacidade Transportadoras Veículos …" at bounding box center [626, 311] width 1253 height 622
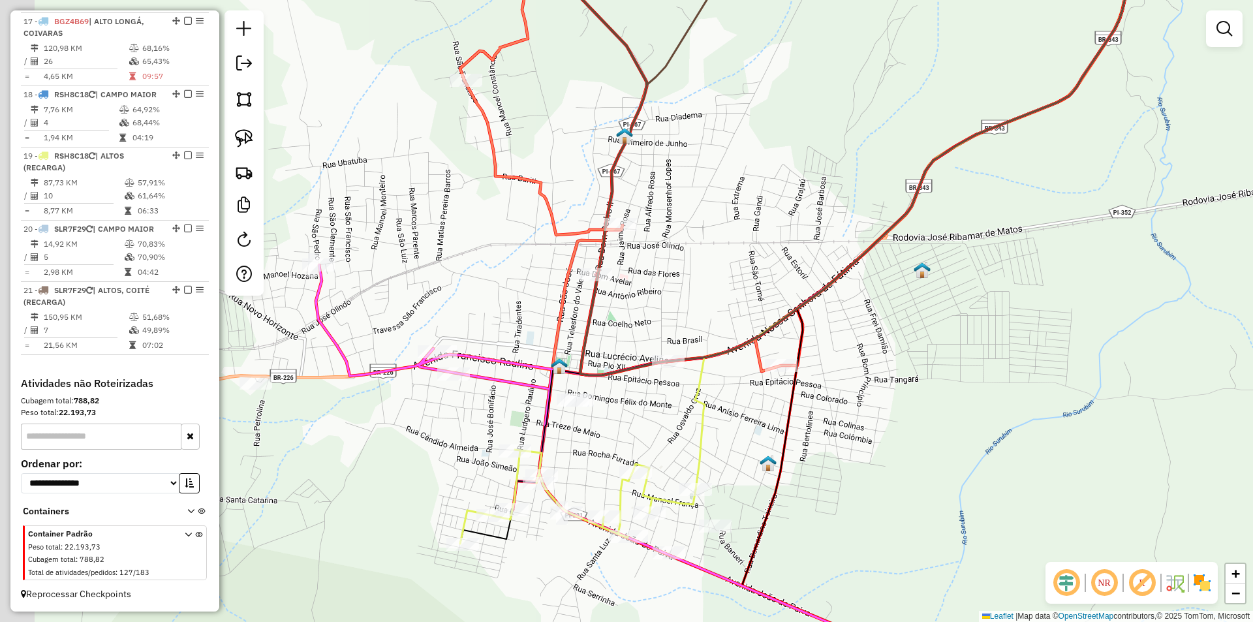
drag, startPoint x: 590, startPoint y: 379, endPoint x: 660, endPoint y: 429, distance: 86.4
click at [669, 440] on div "Janela de atendimento Grade de atendimento Capacidade Transportadoras Veículos …" at bounding box center [626, 311] width 1253 height 622
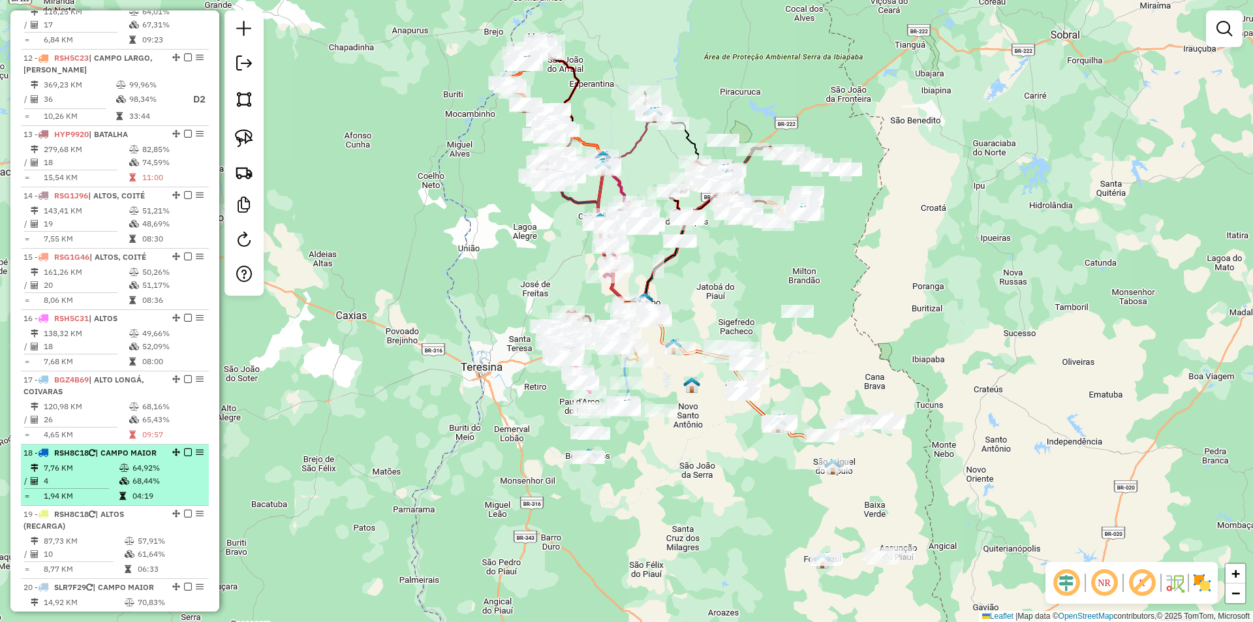
scroll to position [1247, 0]
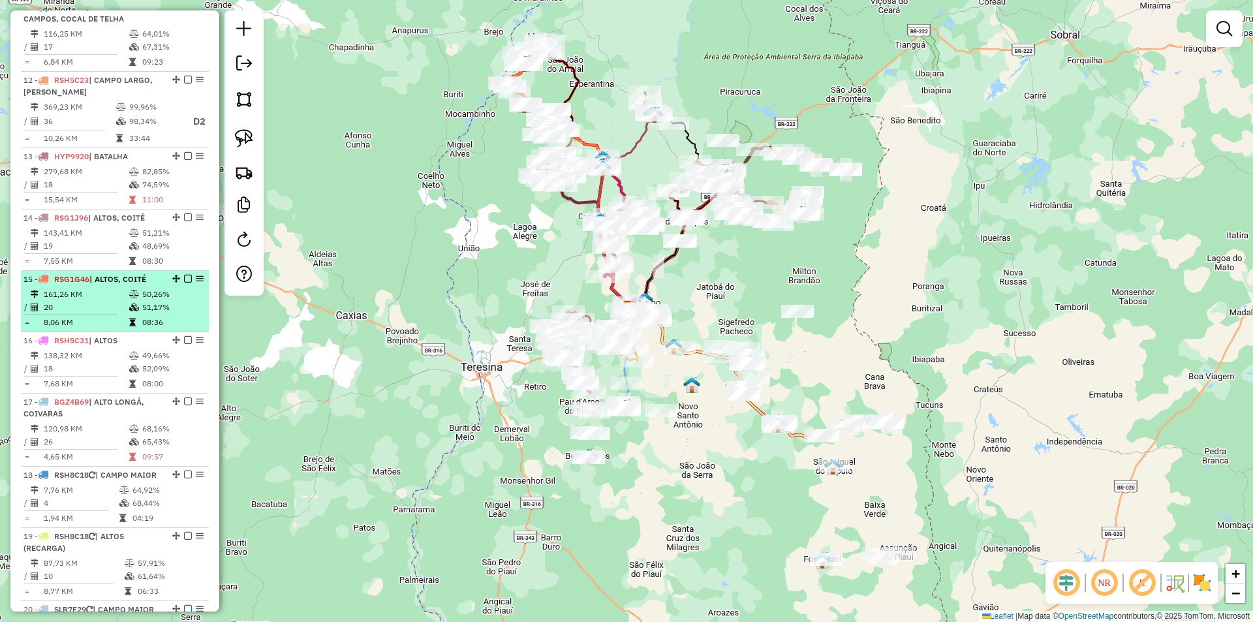
click at [101, 288] on td "161,26 KM" at bounding box center [86, 294] width 86 height 13
select select "**********"
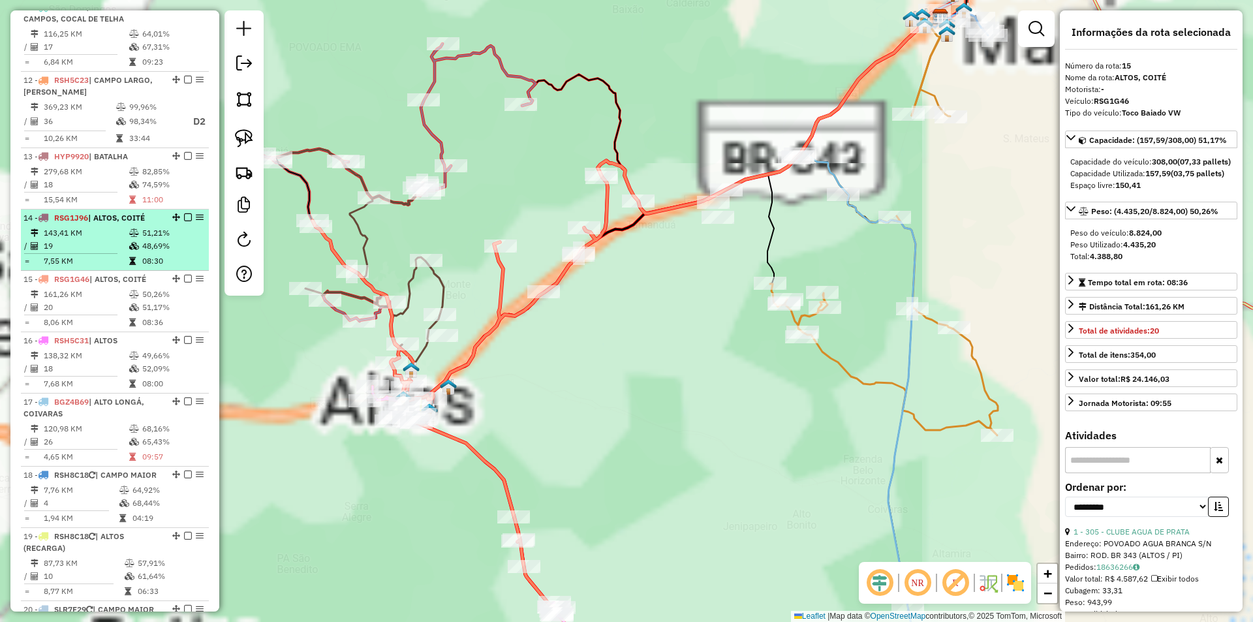
click at [100, 255] on td "7,55 KM" at bounding box center [86, 261] width 86 height 13
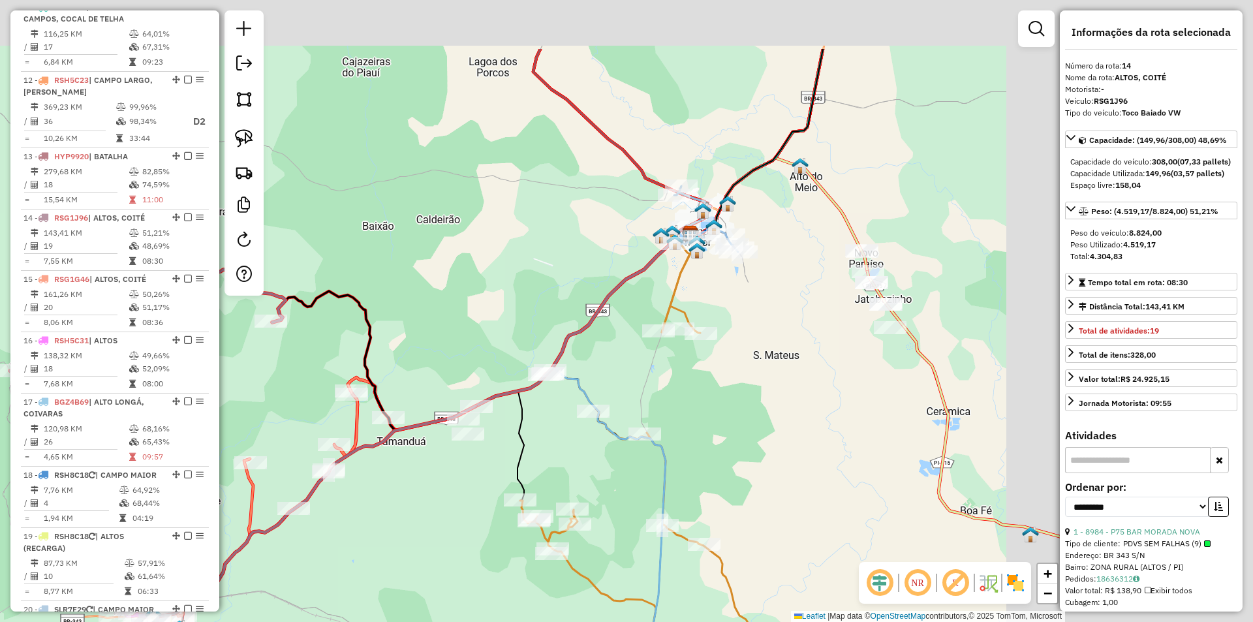
drag, startPoint x: 790, startPoint y: 145, endPoint x: 511, endPoint y: 255, distance: 300.4
click at [511, 256] on div "Janela de atendimento Grade de atendimento Capacidade Transportadoras Veículos …" at bounding box center [626, 311] width 1253 height 622
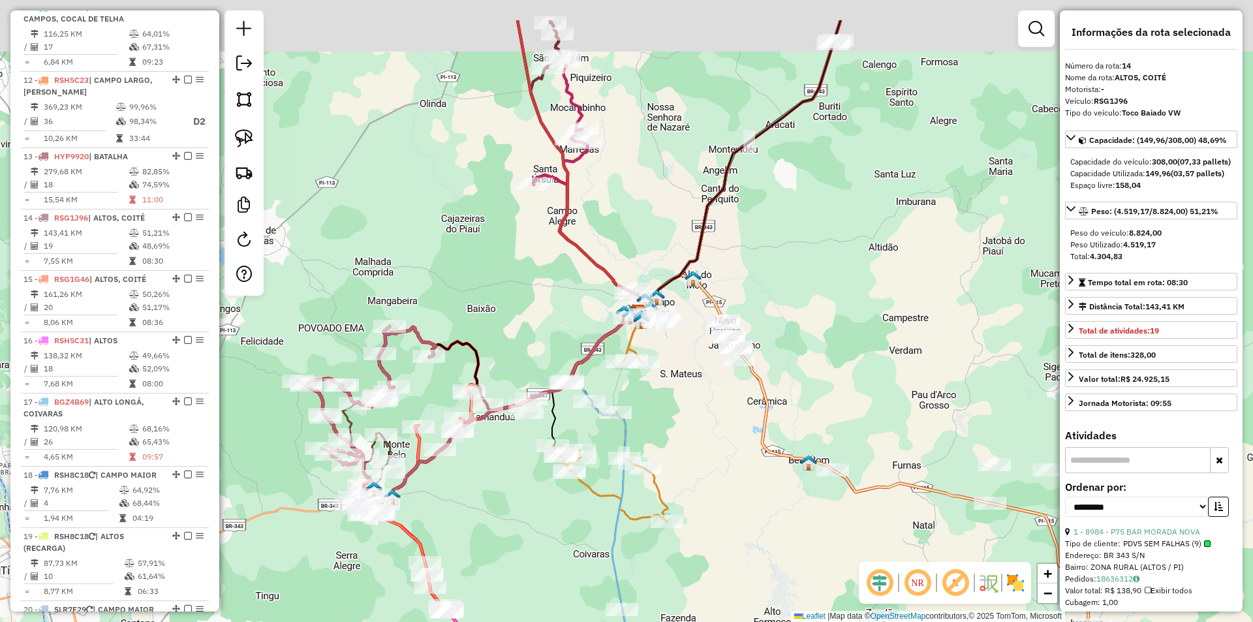
drag, startPoint x: 554, startPoint y: 204, endPoint x: 559, endPoint y: 285, distance: 81.1
click at [562, 291] on div "Janela de atendimento Grade de atendimento Capacidade Transportadoras Veículos …" at bounding box center [626, 311] width 1253 height 622
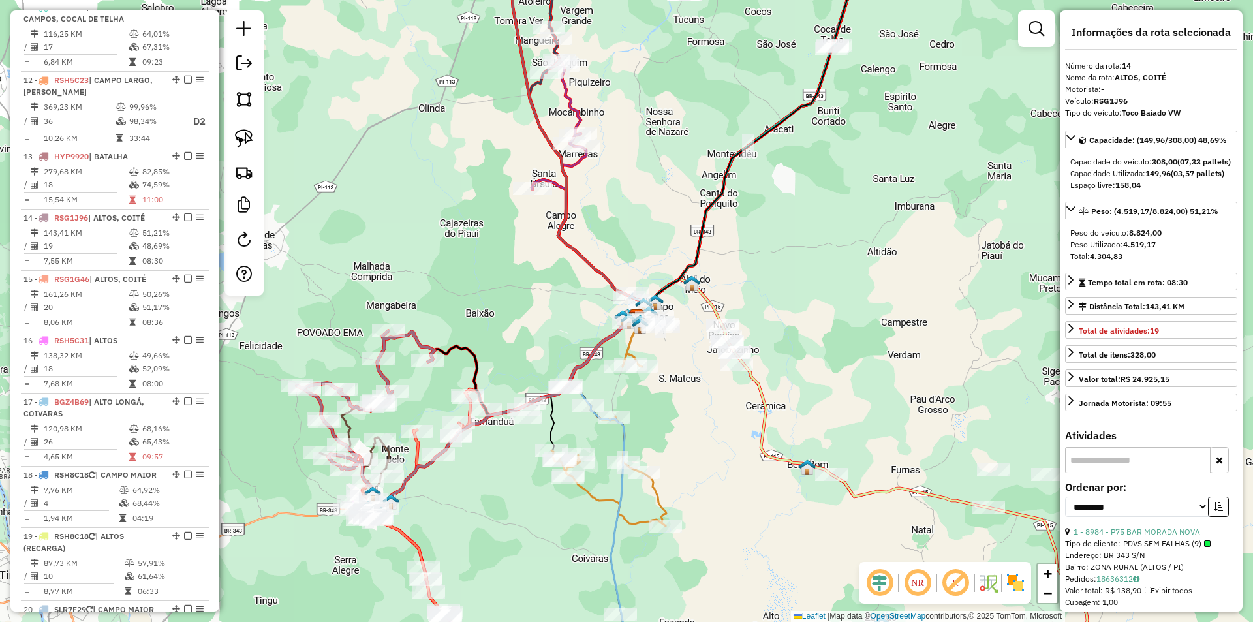
drag, startPoint x: 565, startPoint y: 196, endPoint x: 559, endPoint y: 332, distance: 135.2
click at [560, 317] on icon at bounding box center [577, 127] width 140 height 379
